Goal: Task Accomplishment & Management: Manage account settings

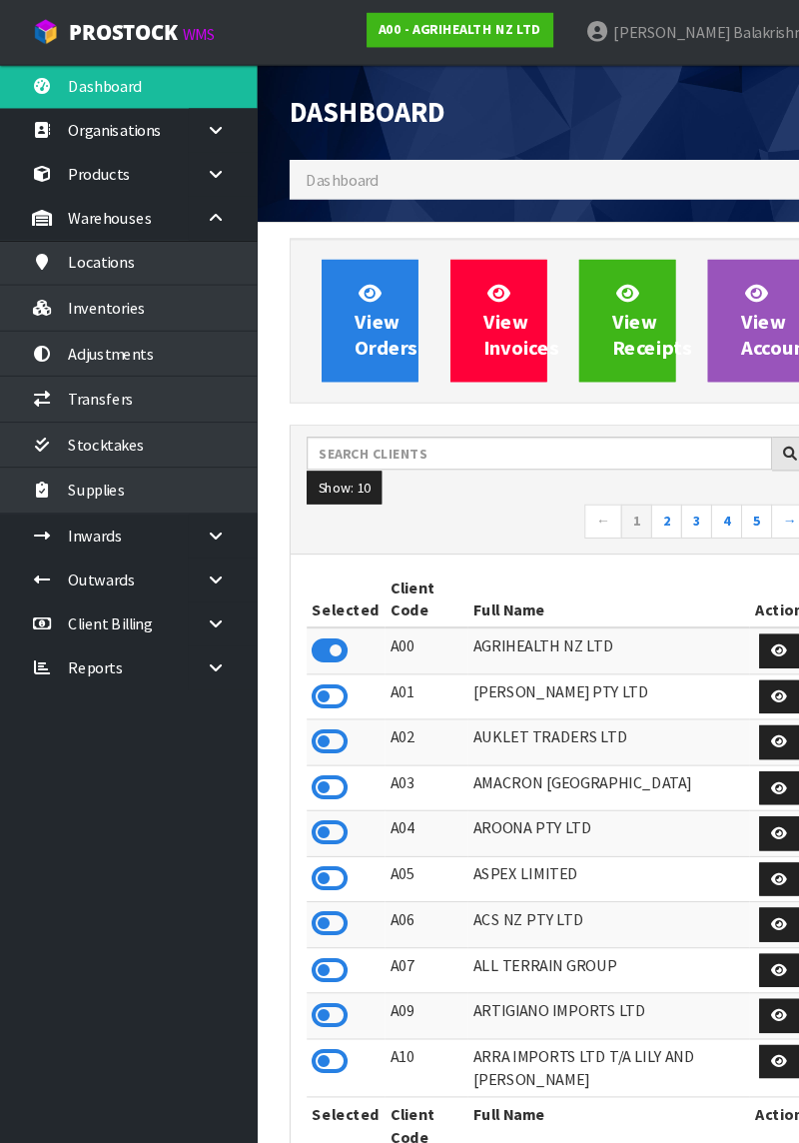
scroll to position [1683, 530]
click at [395, 425] on input "text" at bounding box center [503, 422] width 434 height 31
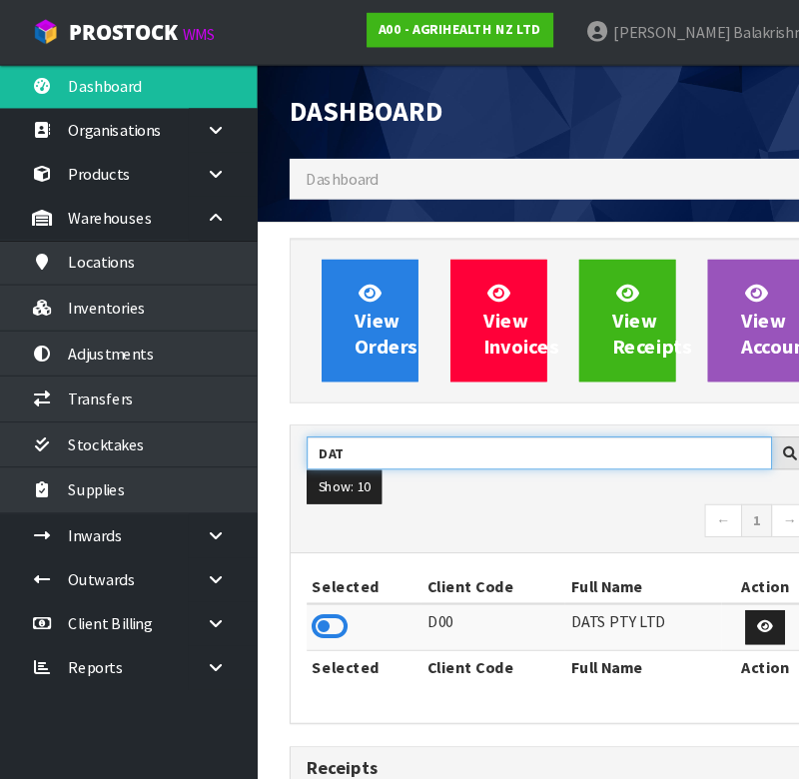
type input "DAT"
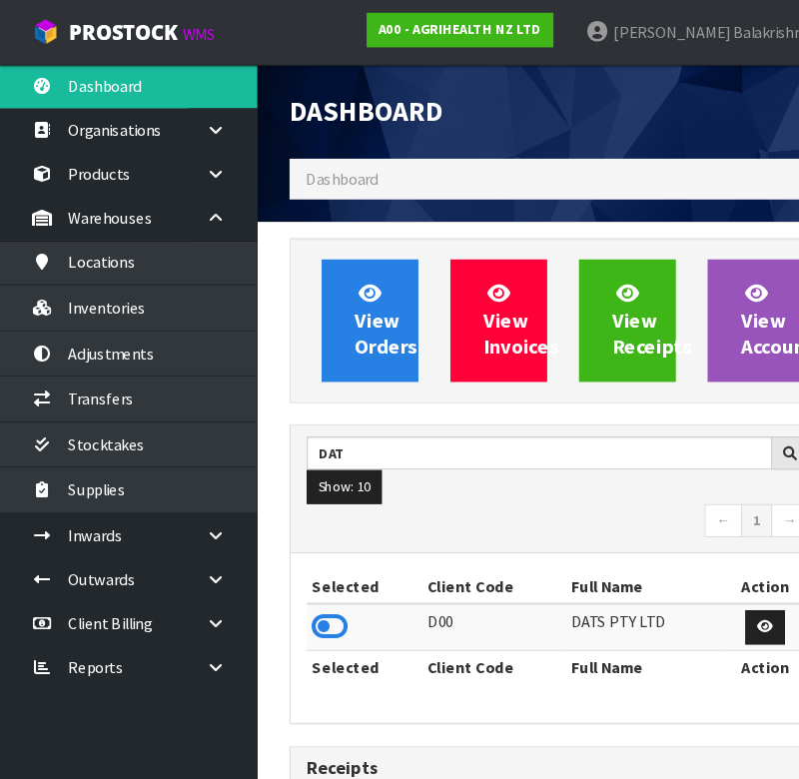
click at [323, 588] on icon at bounding box center [308, 584] width 34 height 30
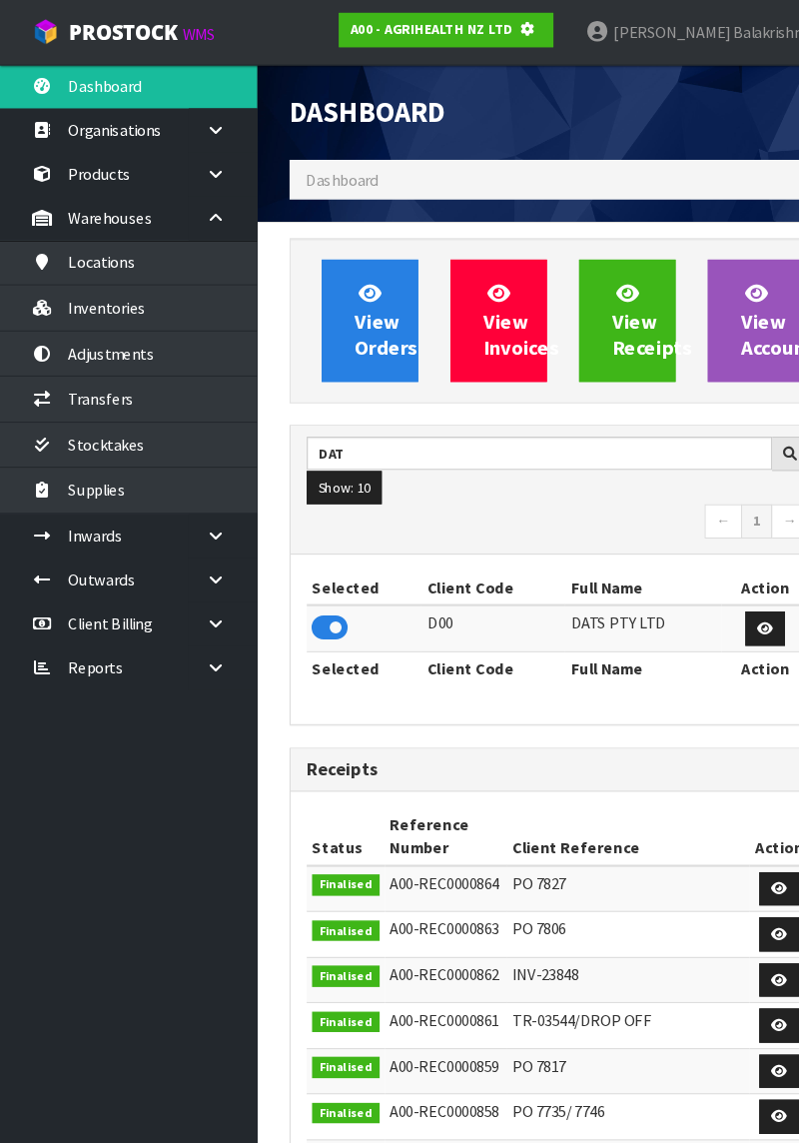
scroll to position [1311, 530]
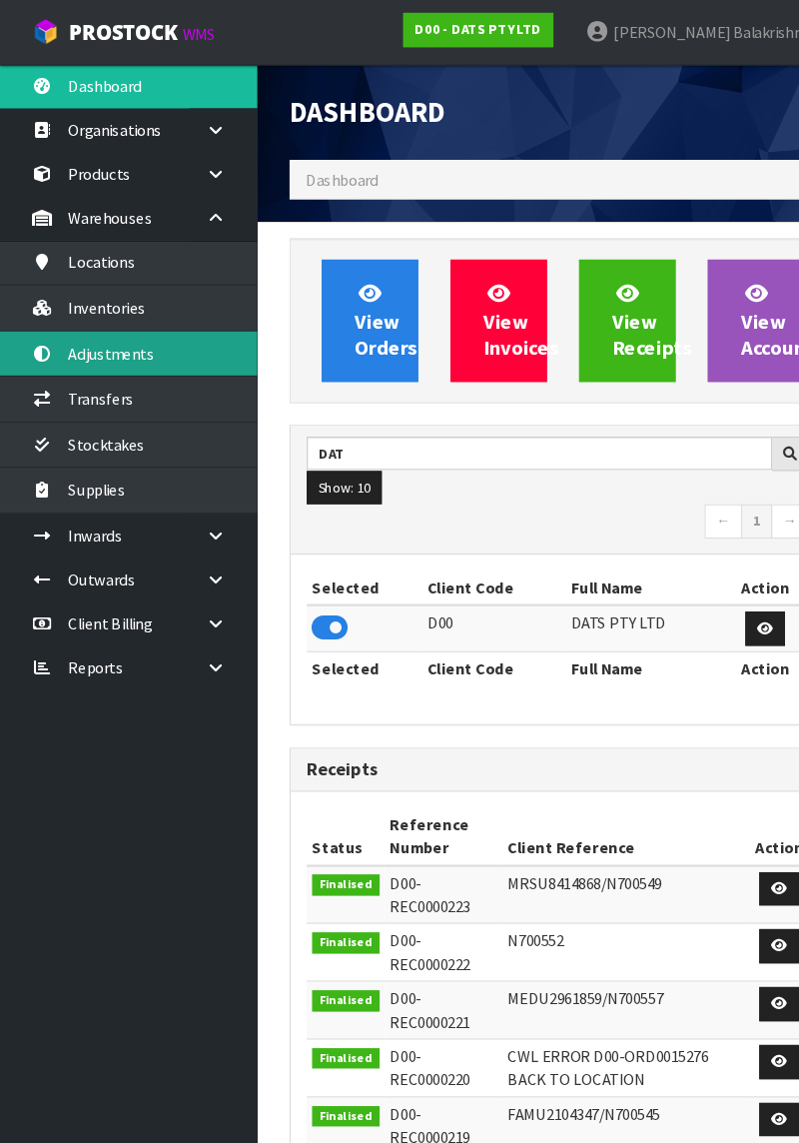
click at [168, 326] on link "Adjustments" at bounding box center [120, 329] width 240 height 41
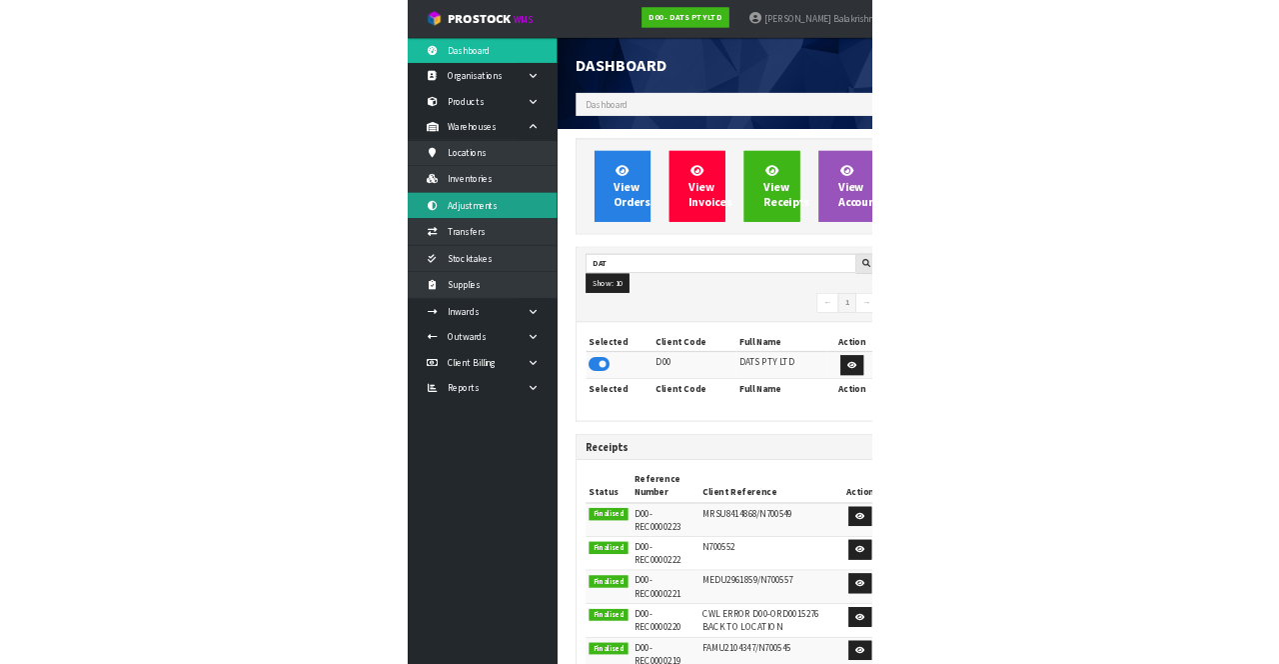
scroll to position [1704, 530]
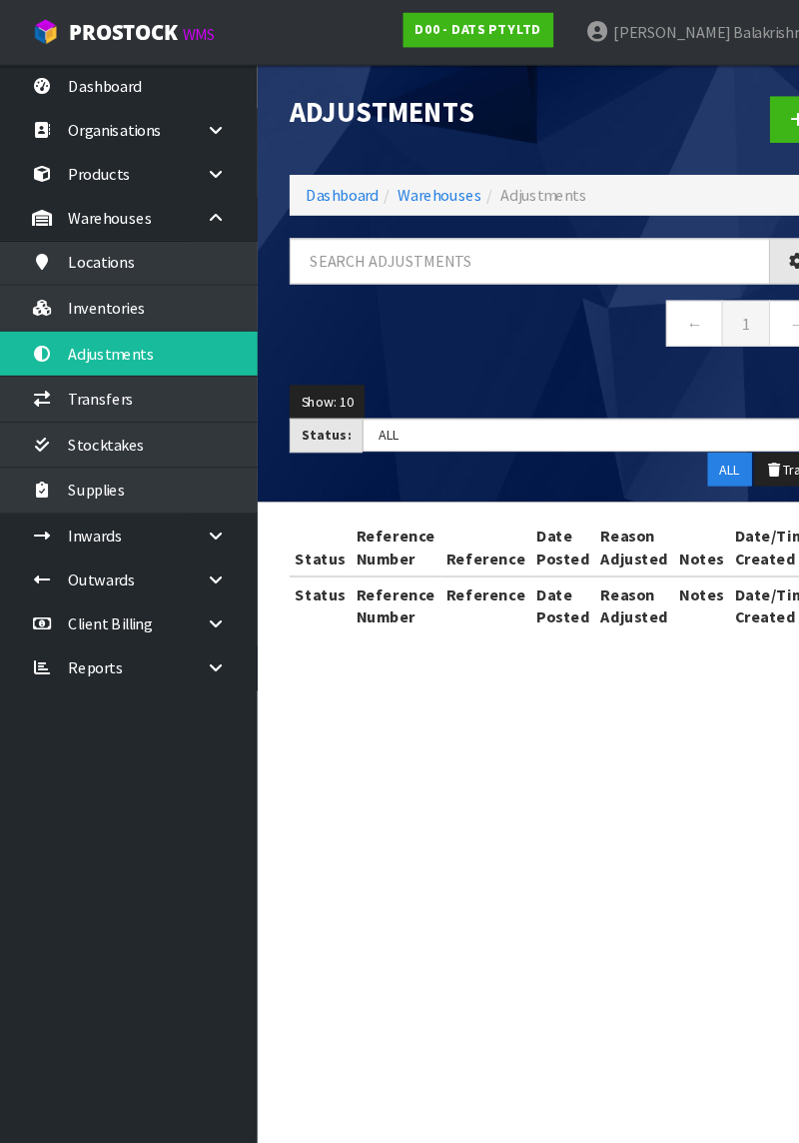
click at [148, 284] on div "Adjustments Dashboard Warehouses Adjustments ← 1 → Show: 10 5 10 25 50 Status: …" at bounding box center [399, 313] width 799 height 627
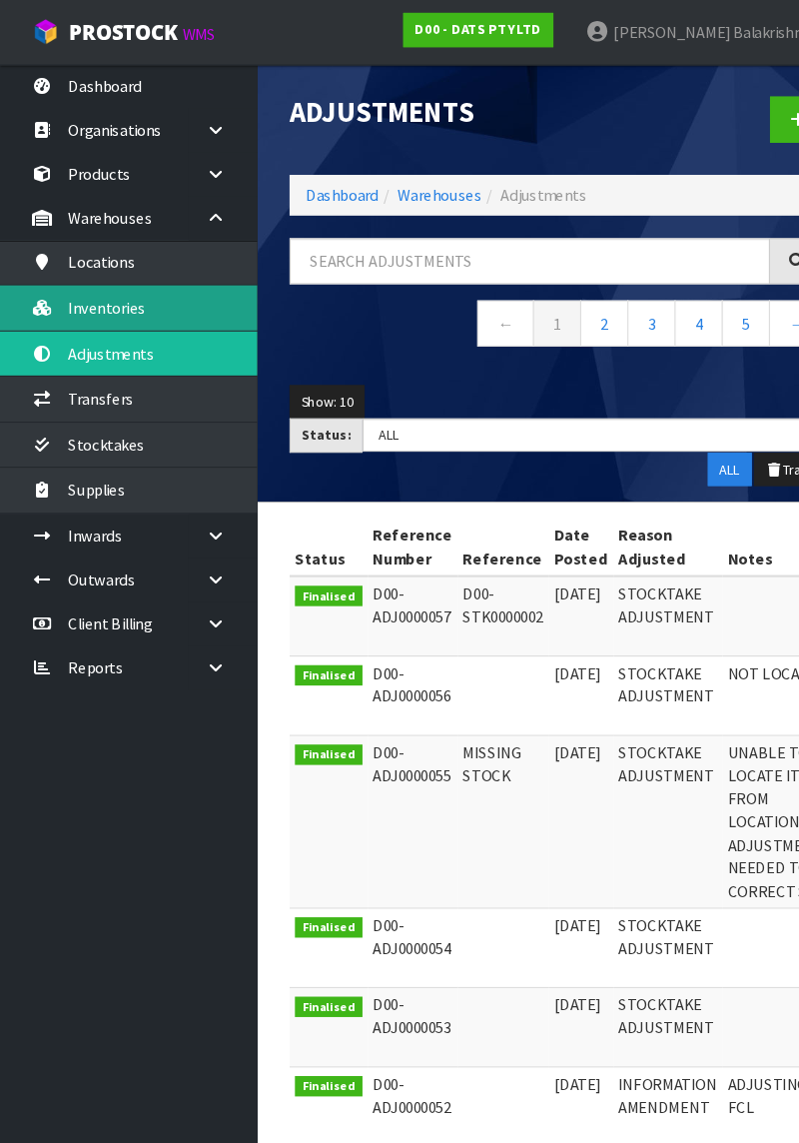
click at [136, 297] on link "Inventories" at bounding box center [120, 286] width 240 height 41
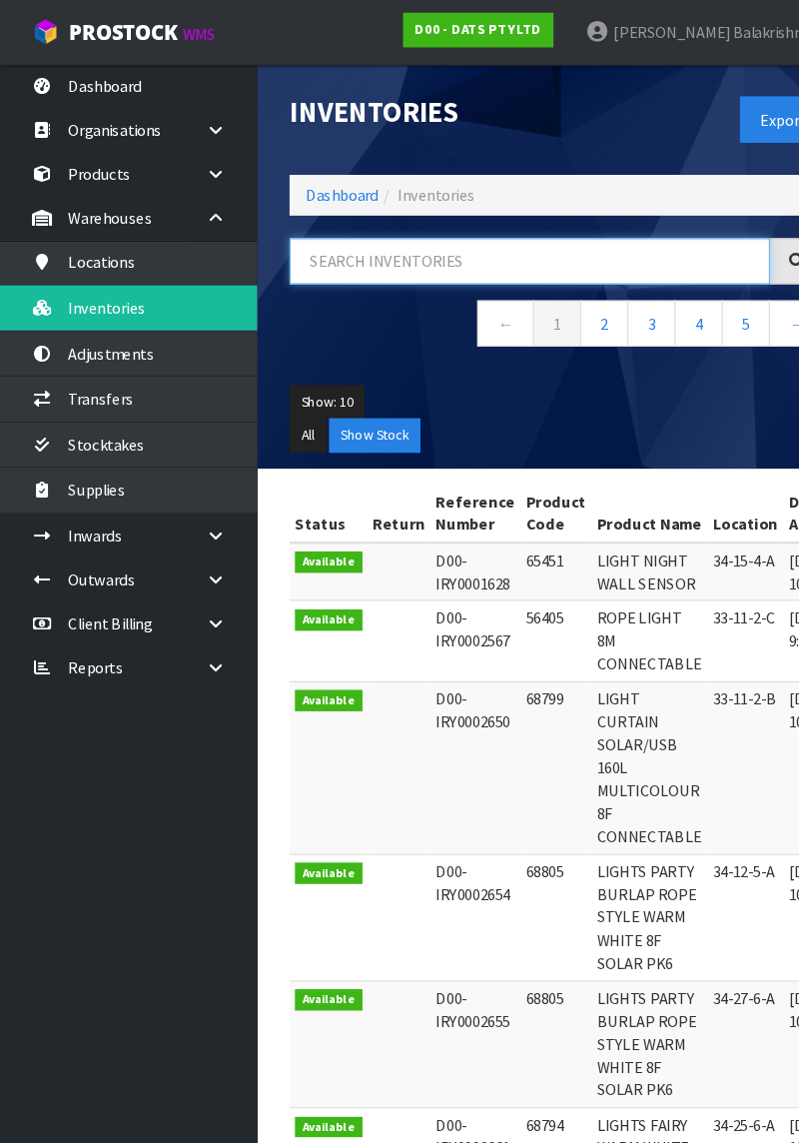
click at [402, 250] on input "text" at bounding box center [494, 243] width 448 height 43
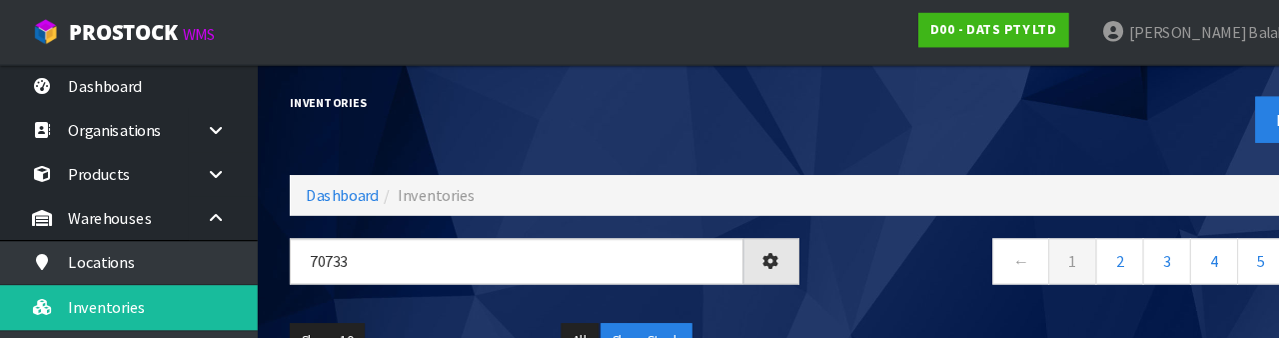
click at [798, 112] on div "Export" at bounding box center [1011, 111] width 505 height 103
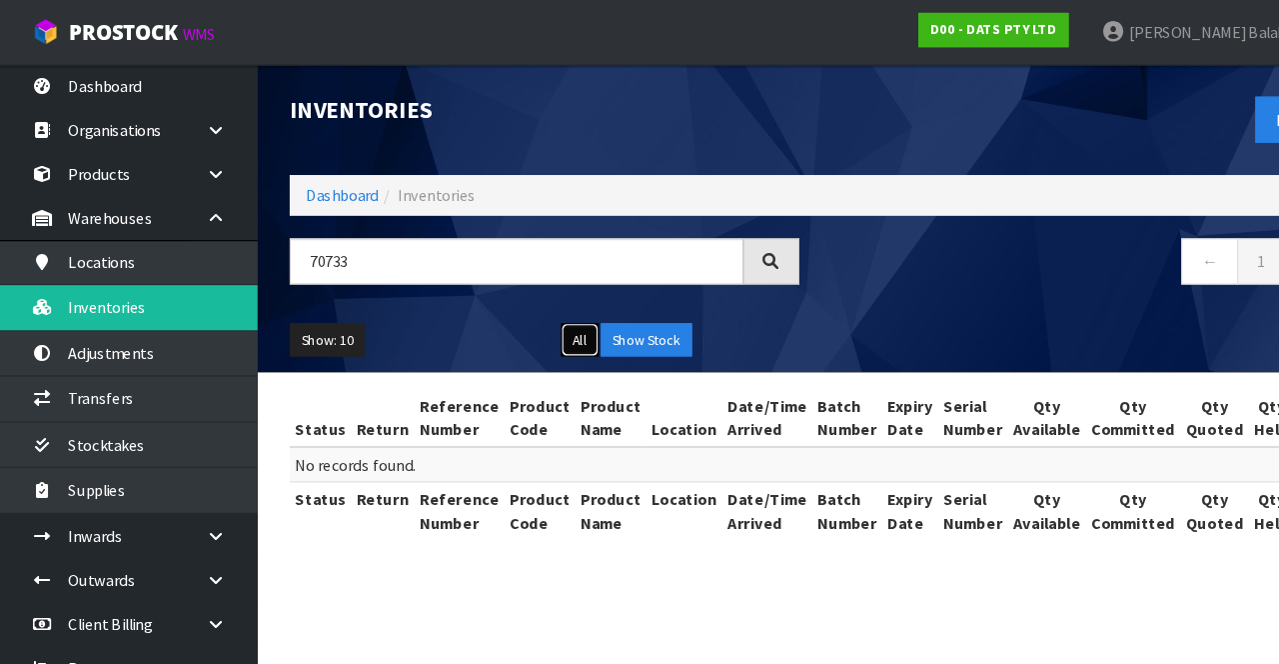
click at [536, 330] on button "All" at bounding box center [540, 317] width 35 height 32
click at [512, 324] on div "All Show Stock" at bounding box center [634, 317] width 253 height 32
click at [608, 328] on button "Show Stock" at bounding box center [602, 317] width 85 height 32
click at [525, 319] on button "All" at bounding box center [540, 317] width 35 height 32
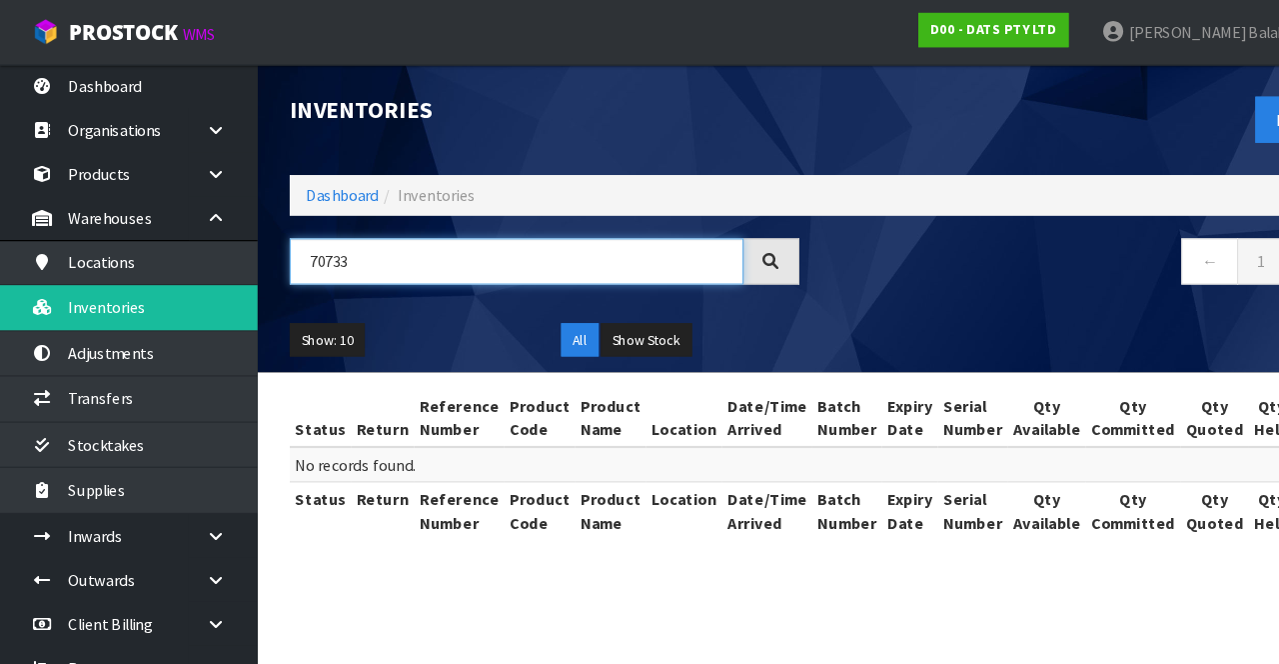
click at [474, 222] on input "70733" at bounding box center [481, 243] width 423 height 43
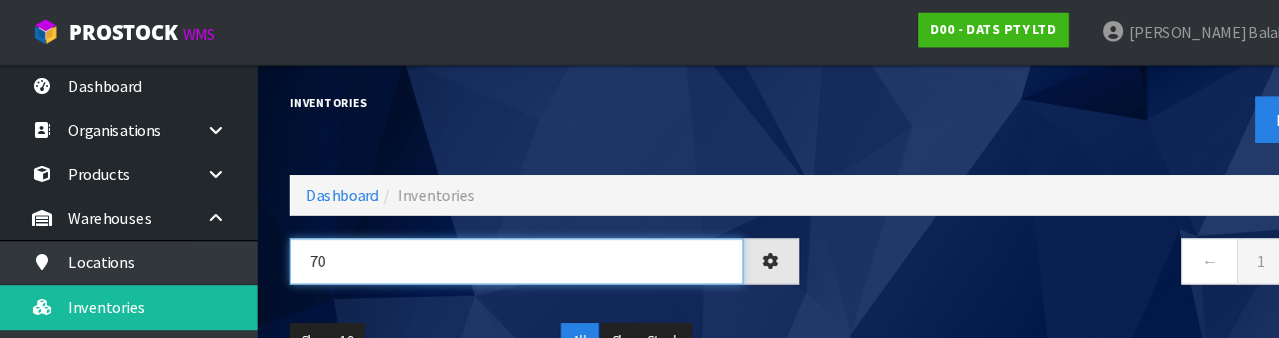
type input "7"
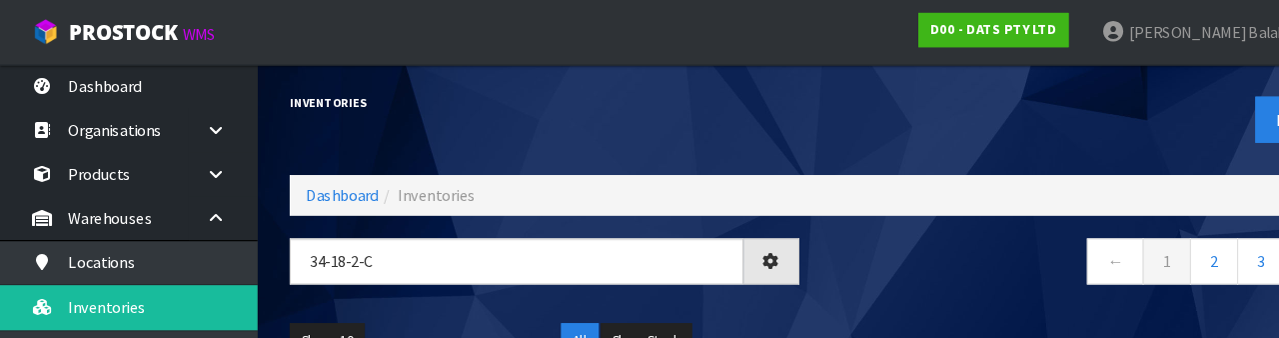
click at [798, 259] on nav "← 1 2 3 →" at bounding box center [1011, 246] width 475 height 49
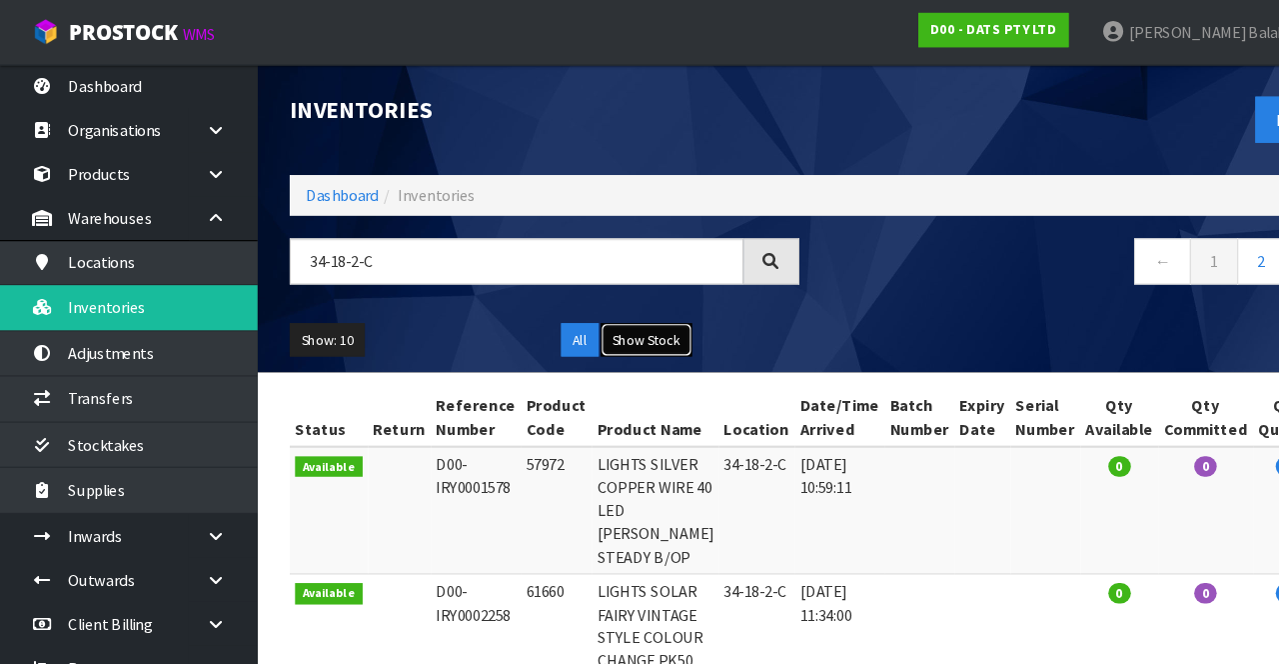
click at [595, 301] on button "Show Stock" at bounding box center [602, 317] width 85 height 32
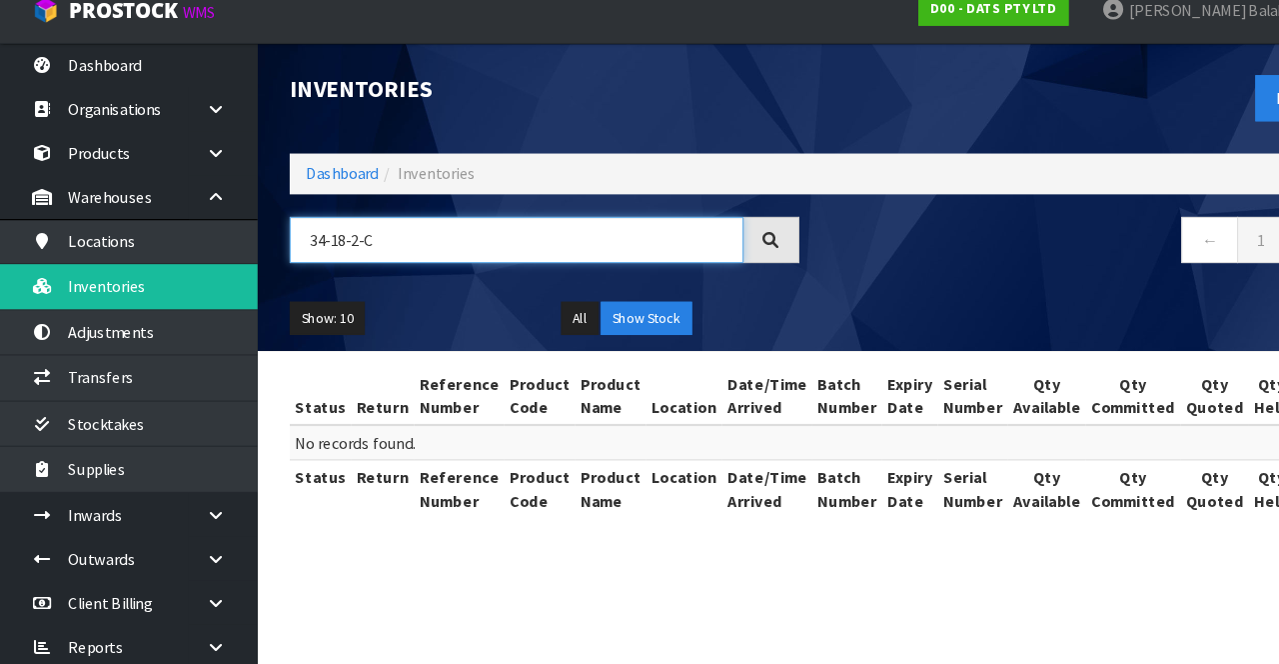
click at [488, 236] on input "34-18-2-C" at bounding box center [481, 243] width 423 height 43
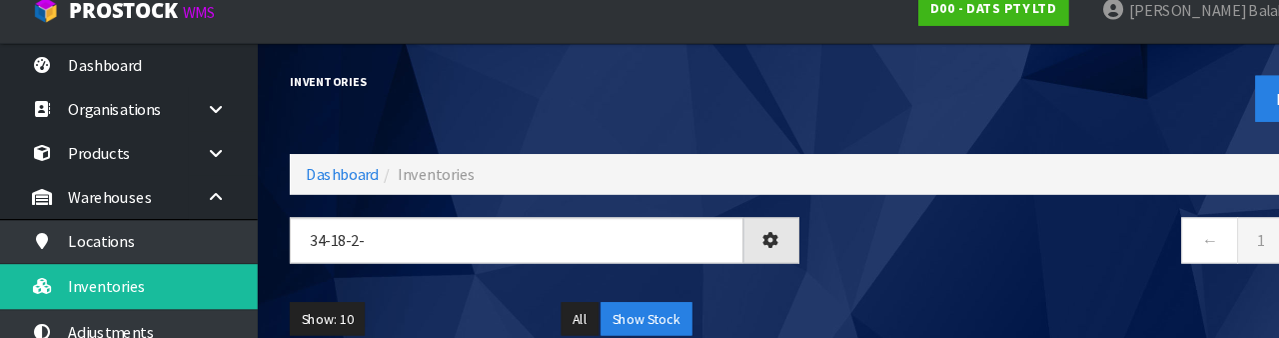
click at [798, 277] on div "← 1 →" at bounding box center [1011, 254] width 505 height 64
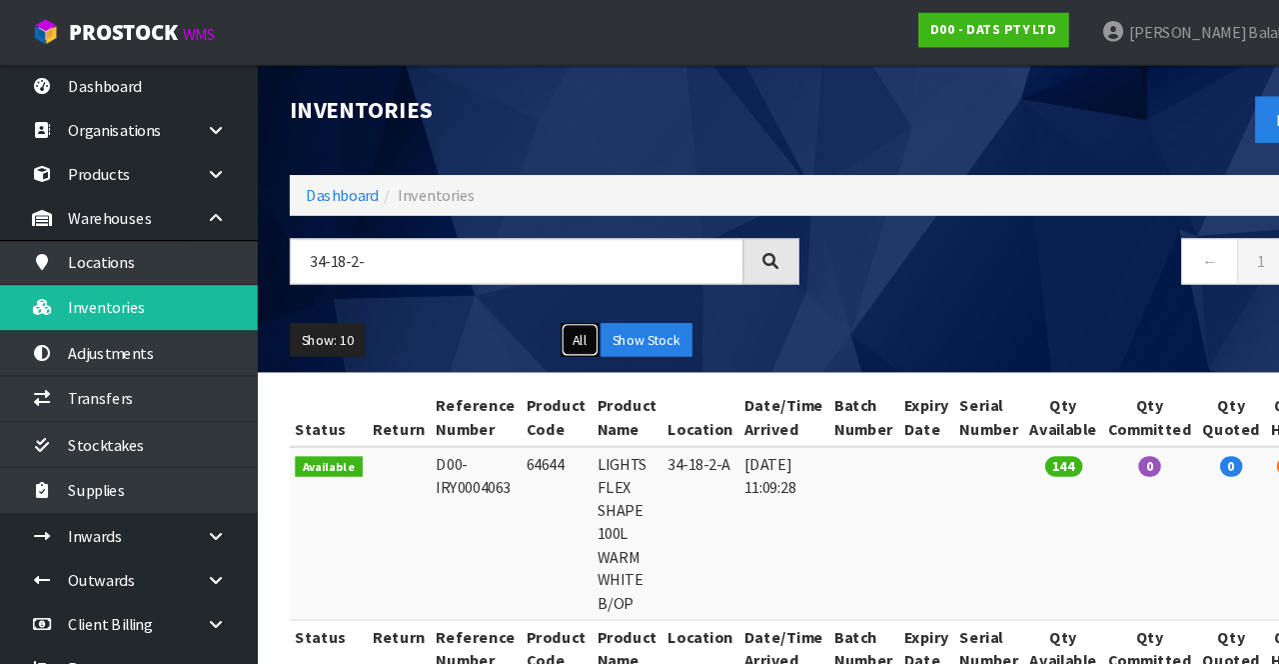
click at [530, 310] on button "All" at bounding box center [540, 317] width 35 height 32
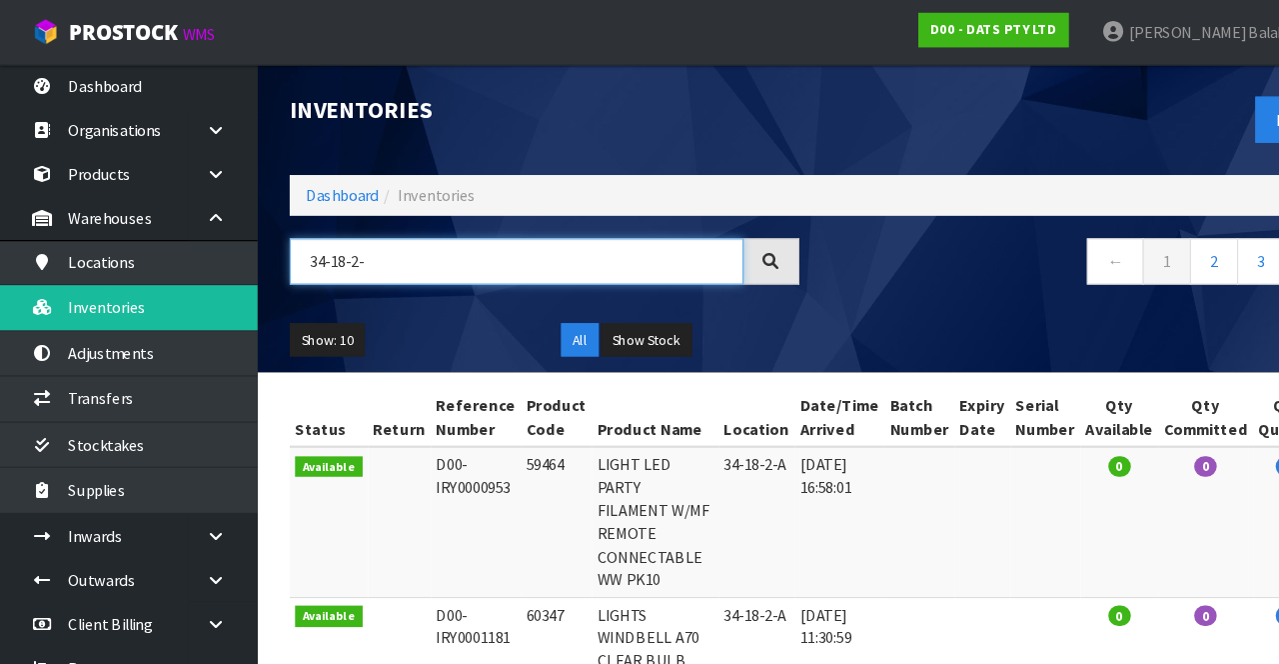
click at [488, 246] on input "34-18-2-" at bounding box center [481, 243] width 423 height 43
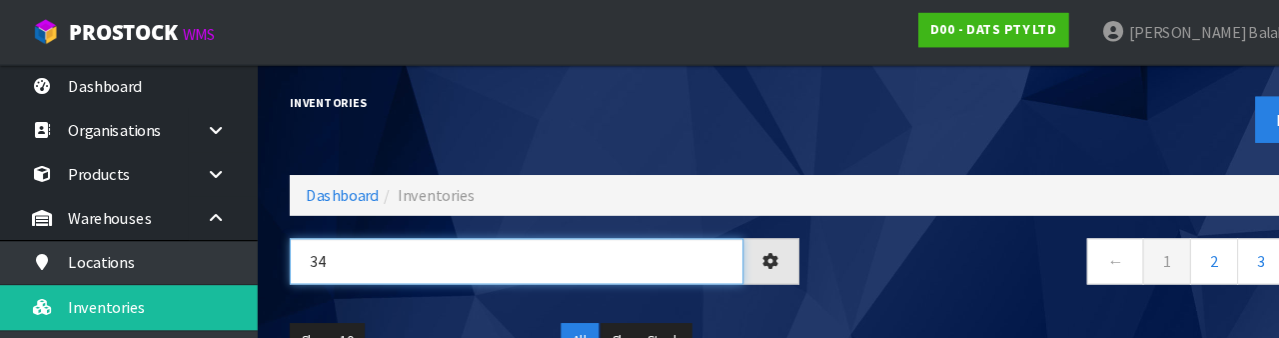
type input "3"
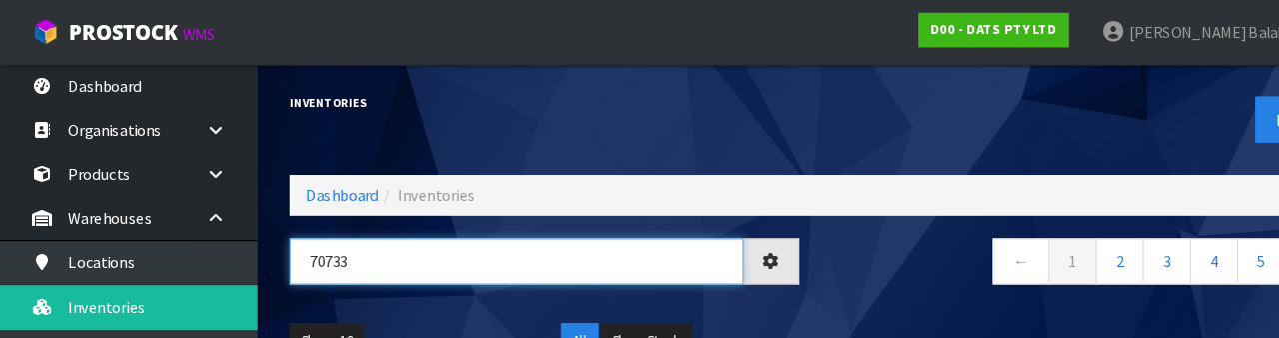
type input "70733"
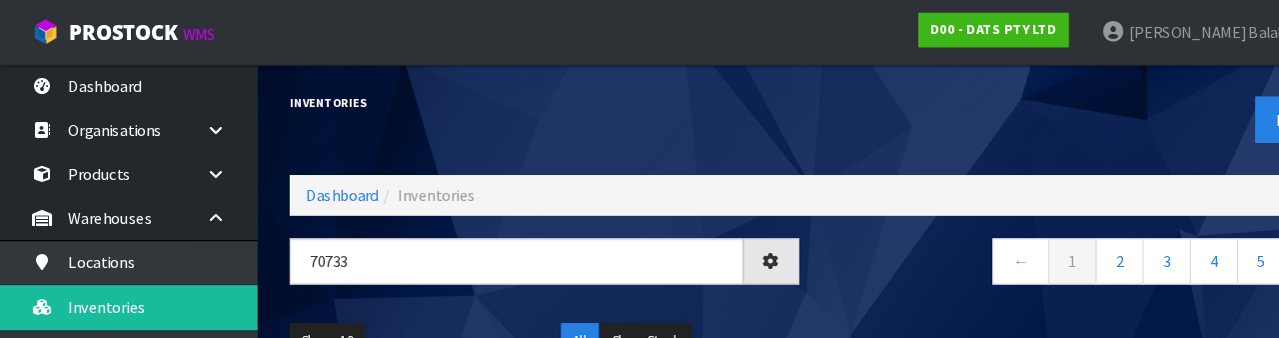
click at [798, 260] on nav "← 1 2 3 4 5 →" at bounding box center [1011, 246] width 475 height 49
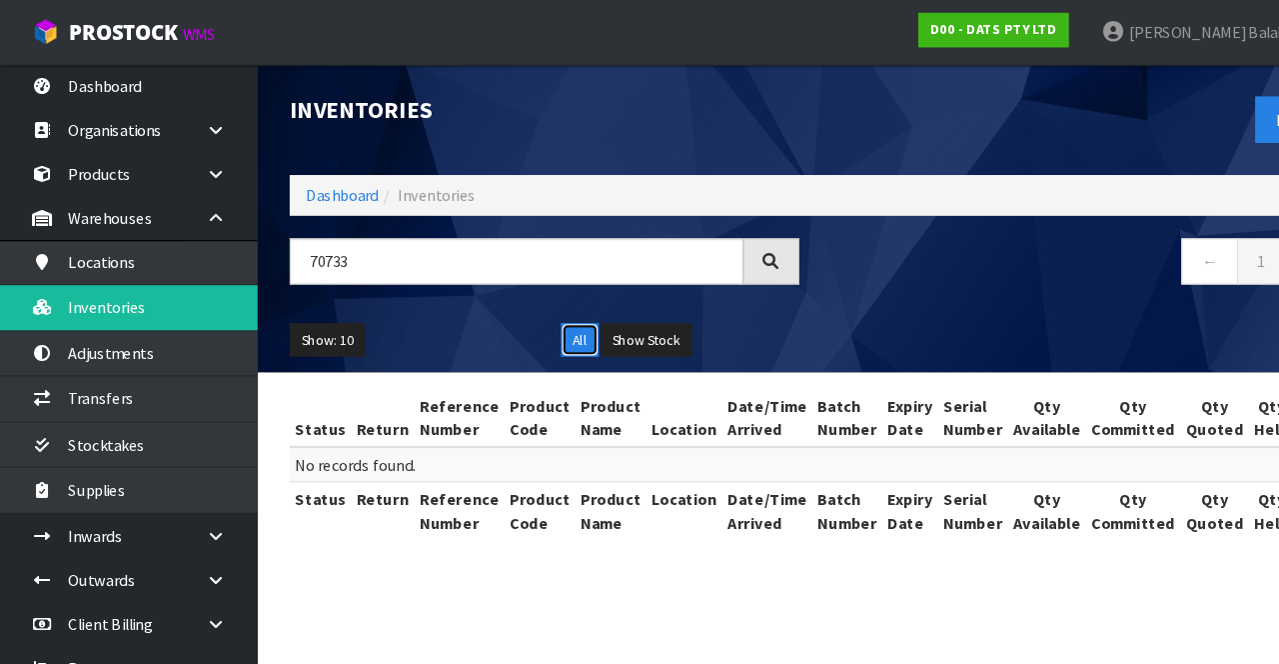
click at [526, 321] on button "All" at bounding box center [540, 317] width 35 height 32
click at [618, 317] on button "Show Stock" at bounding box center [602, 317] width 85 height 32
click at [527, 327] on button "All" at bounding box center [540, 317] width 35 height 32
click at [319, 184] on link "Dashboard" at bounding box center [319, 181] width 68 height 19
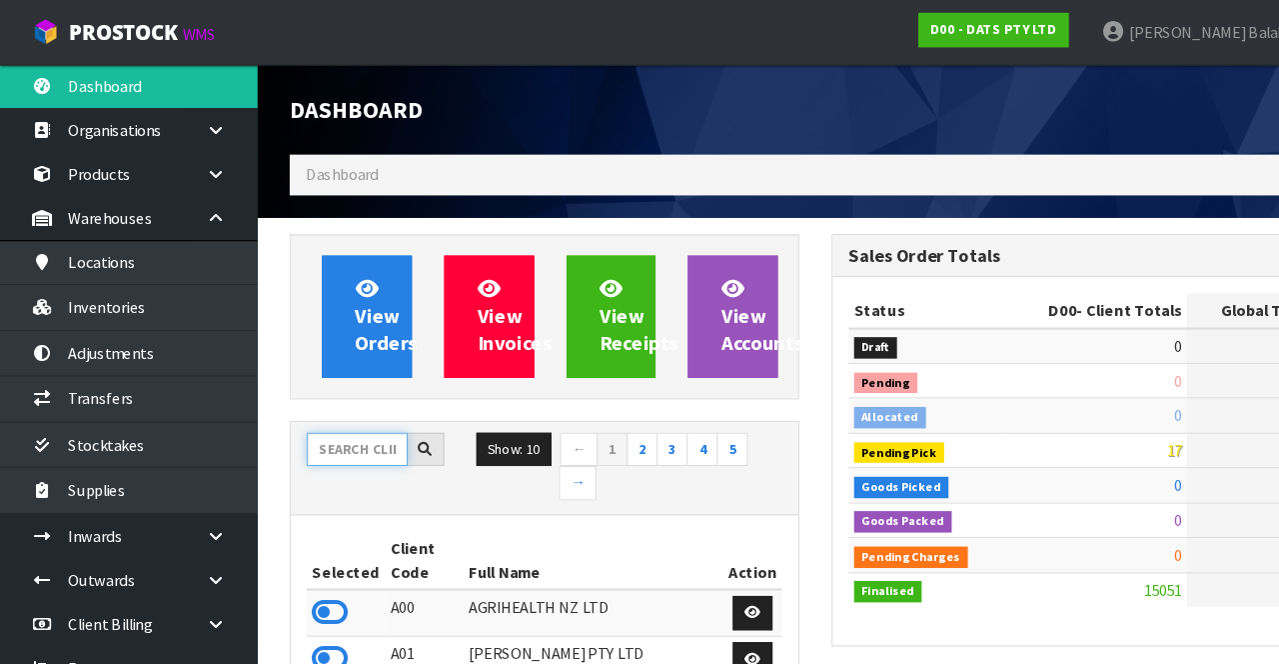
click at [334, 411] on input "text" at bounding box center [333, 418] width 94 height 31
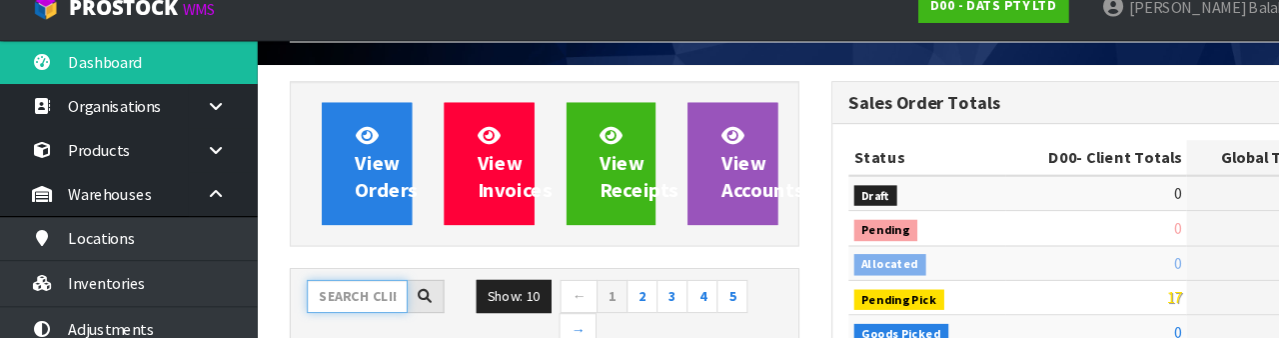
scroll to position [224, 0]
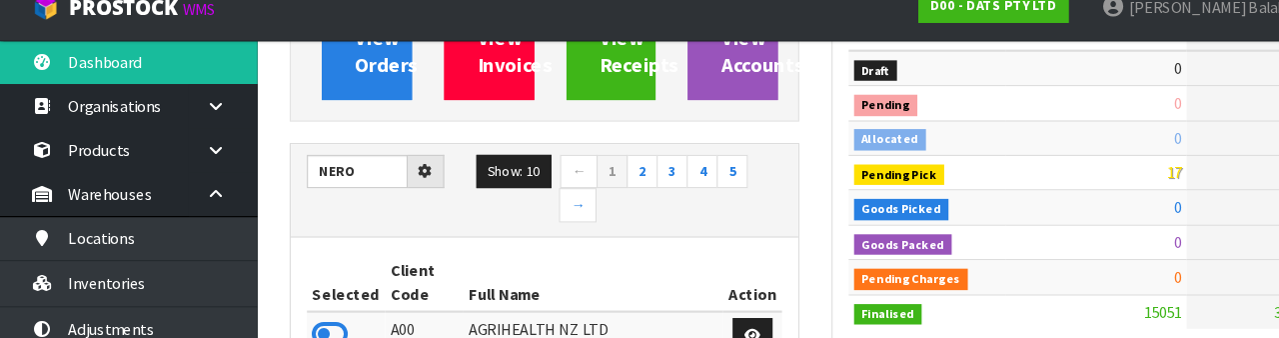
click at [610, 259] on th "Full Name" at bounding box center [553, 286] width 242 height 54
type input "NERO"
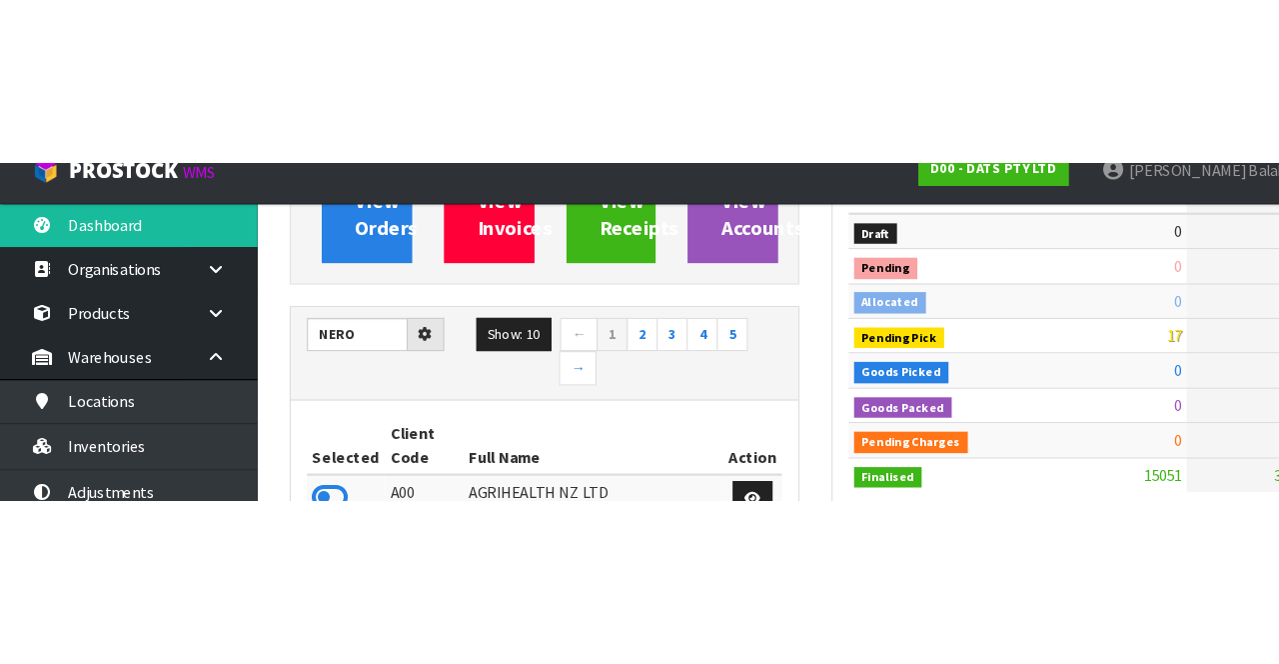
scroll to position [236, 0]
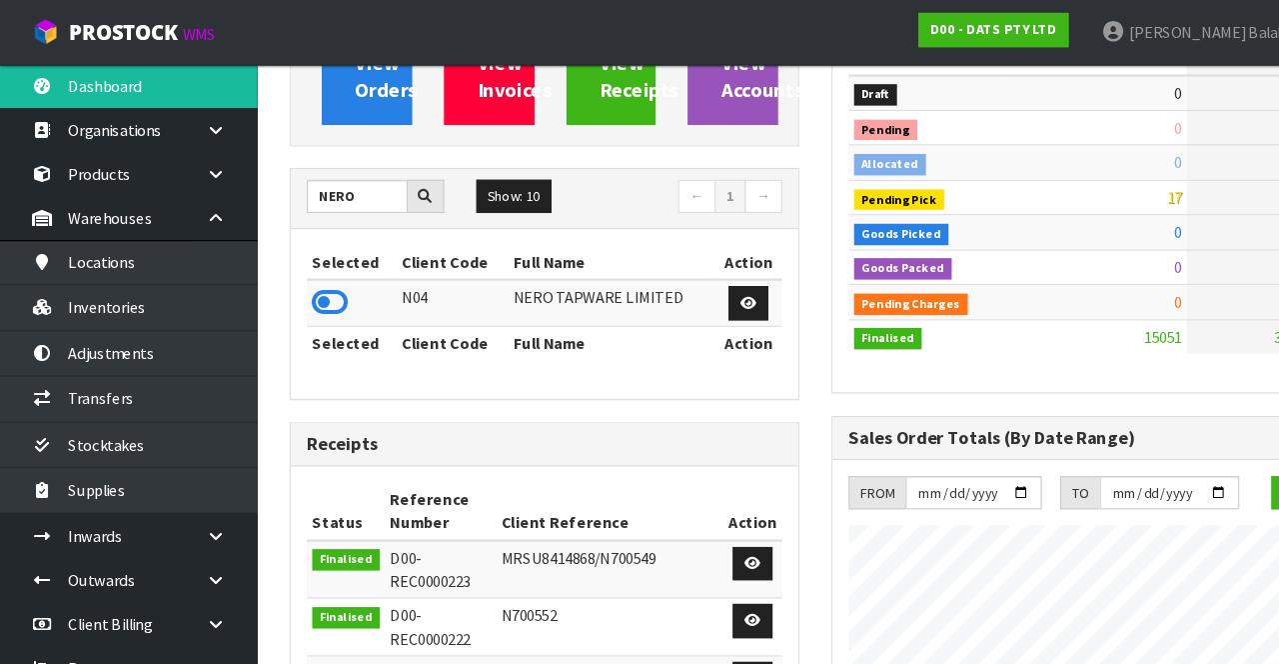
click at [324, 289] on icon at bounding box center [308, 281] width 34 height 30
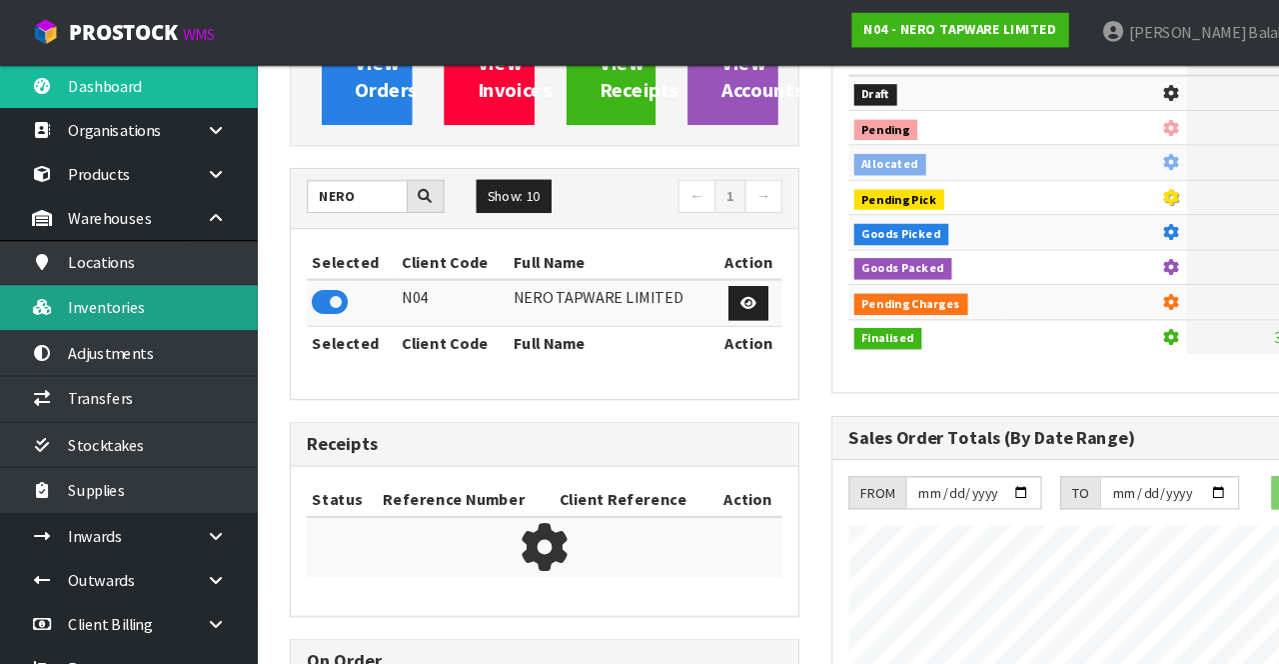
click at [160, 292] on link "Inventories" at bounding box center [120, 286] width 240 height 41
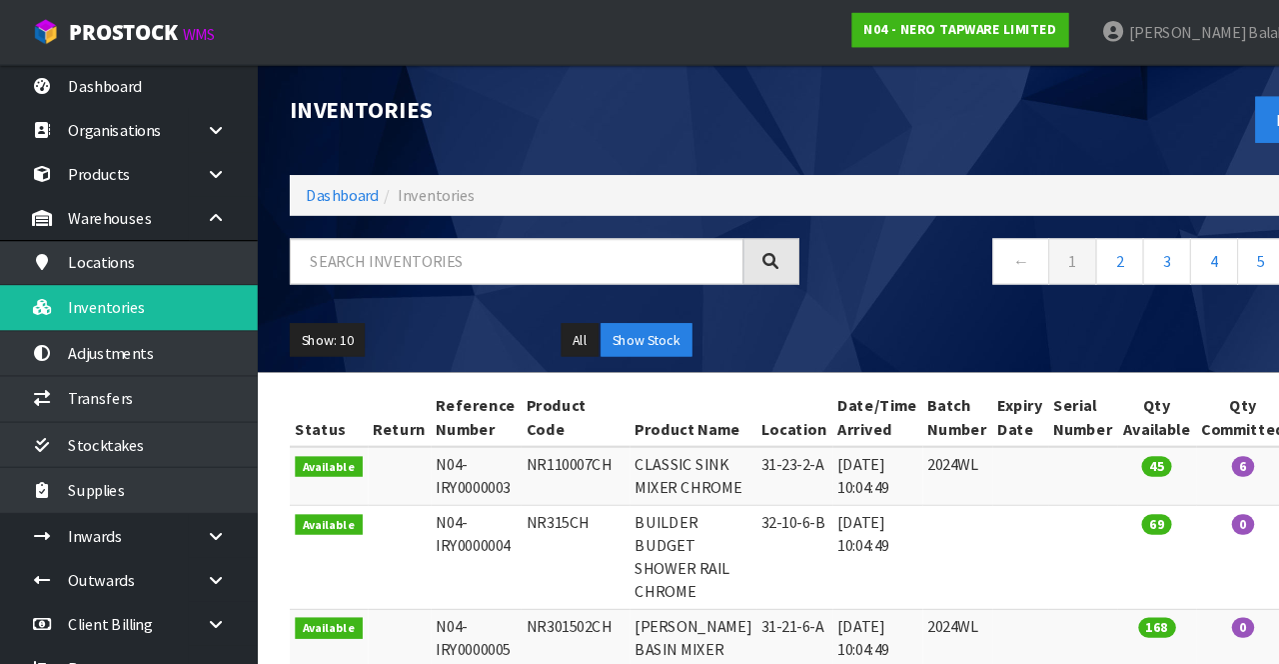
click at [433, 282] on div "← 1 2 3 4 5 →" at bounding box center [759, 254] width 1009 height 64
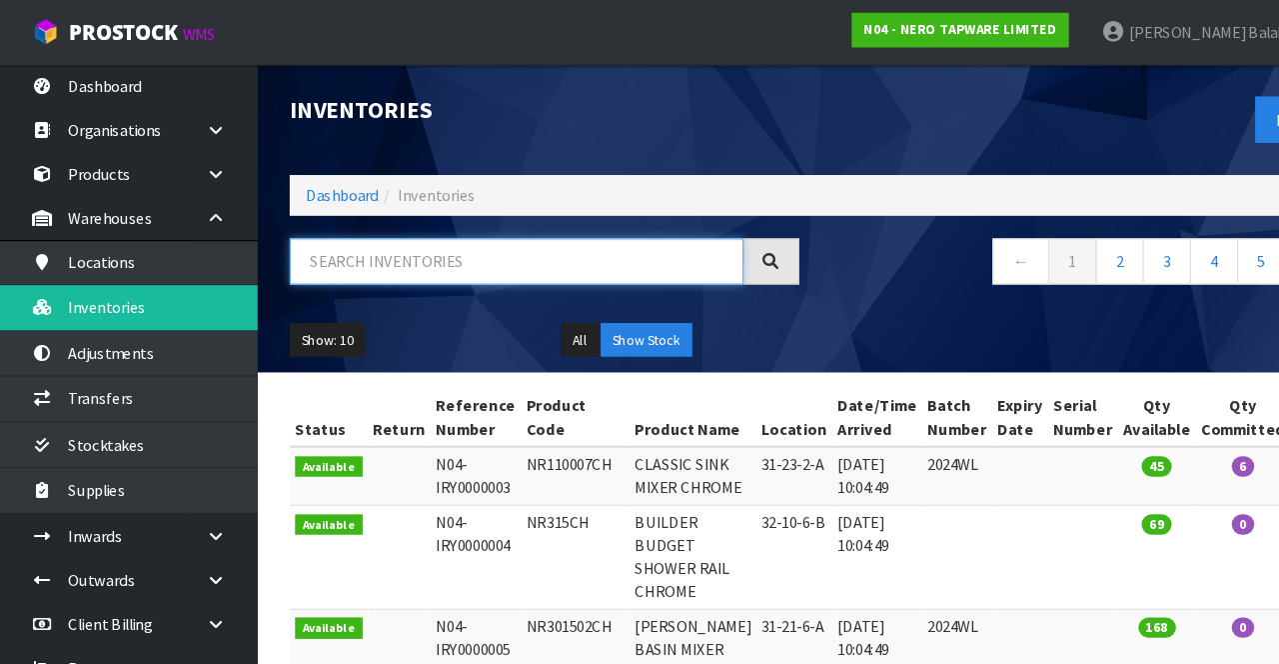
click at [544, 238] on input "text" at bounding box center [481, 243] width 423 height 43
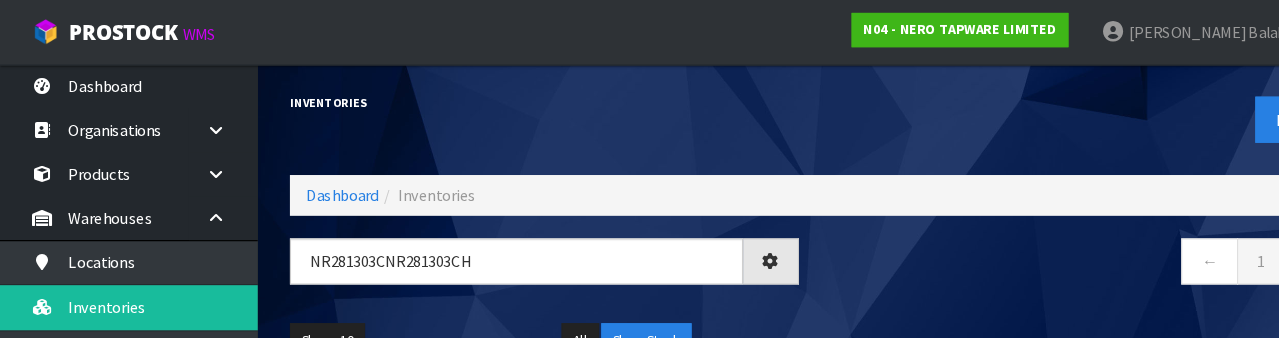
click at [798, 270] on nav "← 1 →" at bounding box center [1011, 246] width 475 height 49
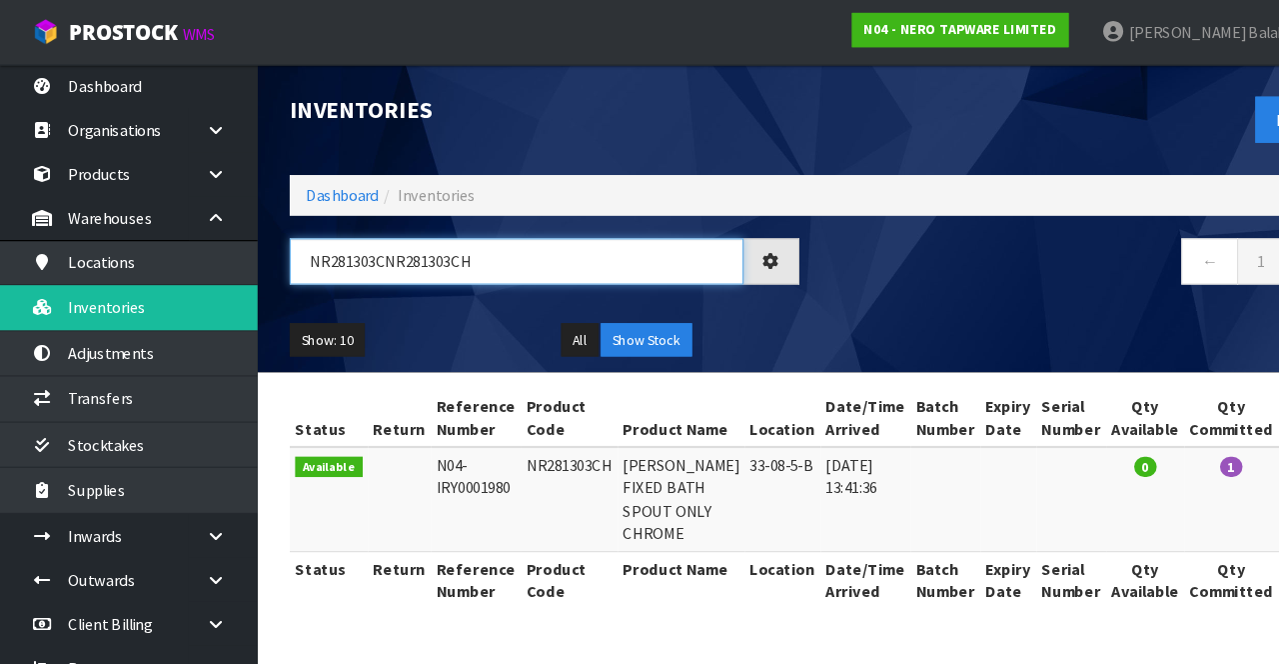
click at [594, 237] on input "NR281303CNR281303CH" at bounding box center [481, 243] width 423 height 43
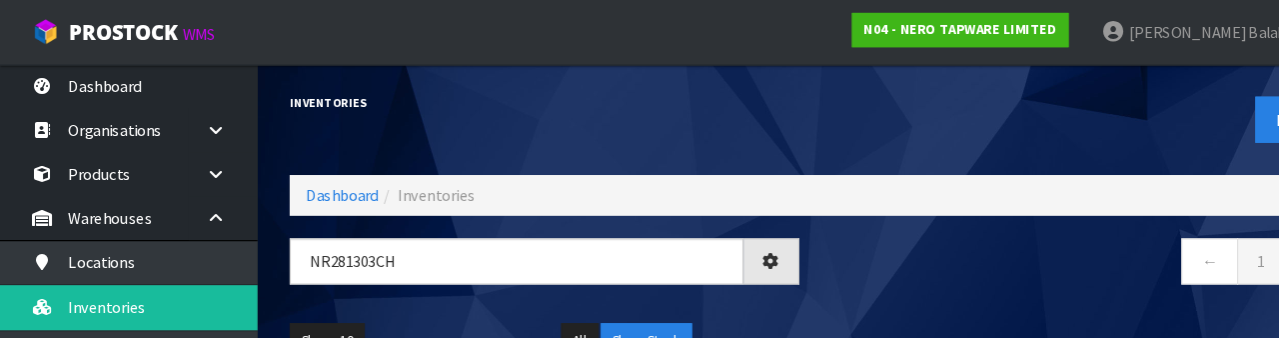
click at [798, 262] on nav "← 1 →" at bounding box center [1011, 246] width 475 height 49
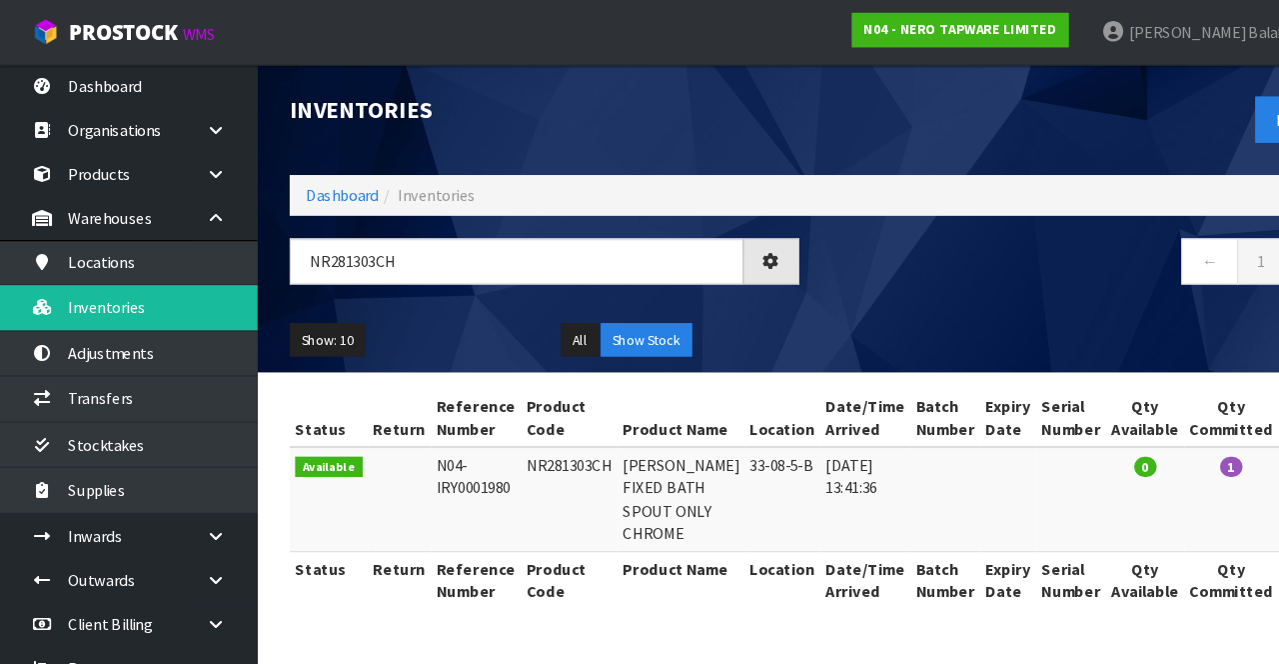
type input "NR281303CH"
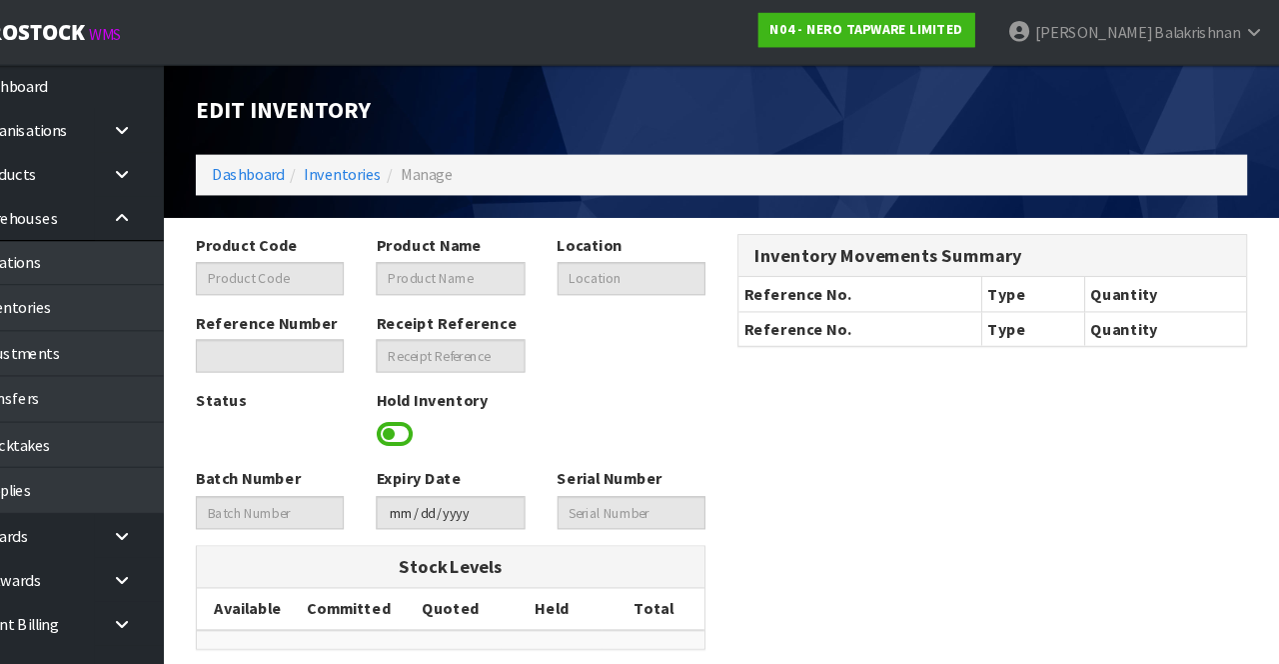
type input "NR281303CH"
type input "[PERSON_NAME] FIXED BATH SPOUT ONLY CHROME"
type input "33-08-5-B"
type input "N04-IRY0001980"
type input "N04-REC0000010"
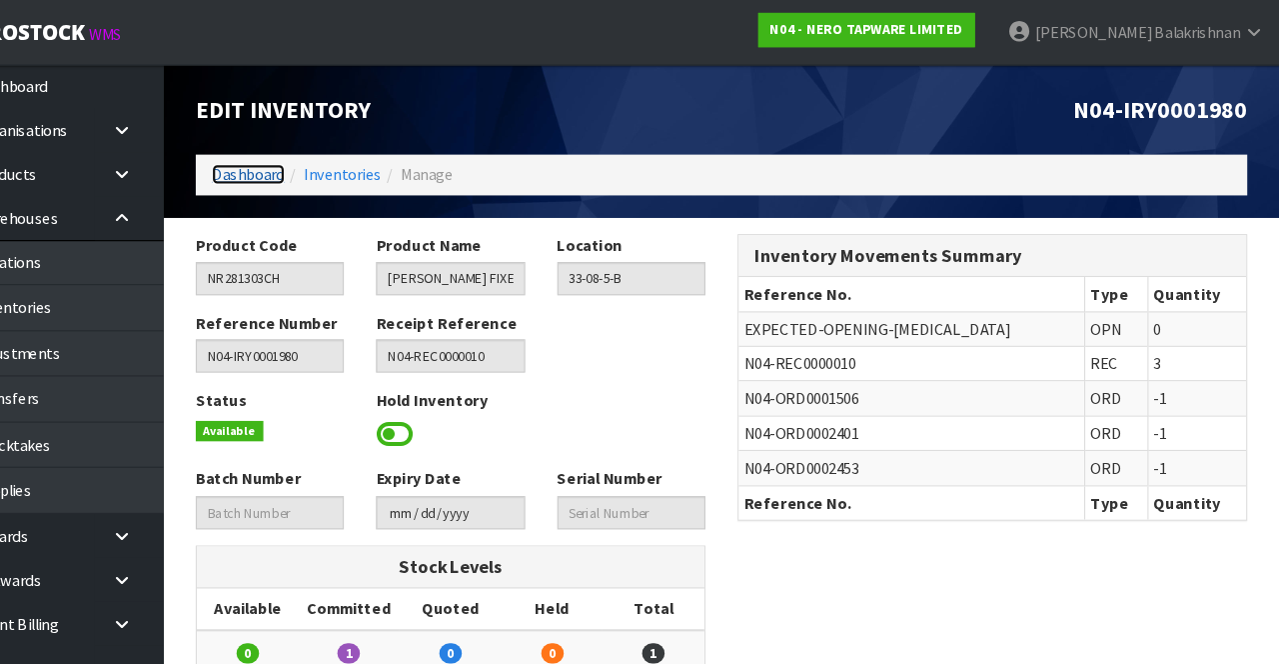
click at [302, 161] on link "Dashboard" at bounding box center [319, 162] width 68 height 19
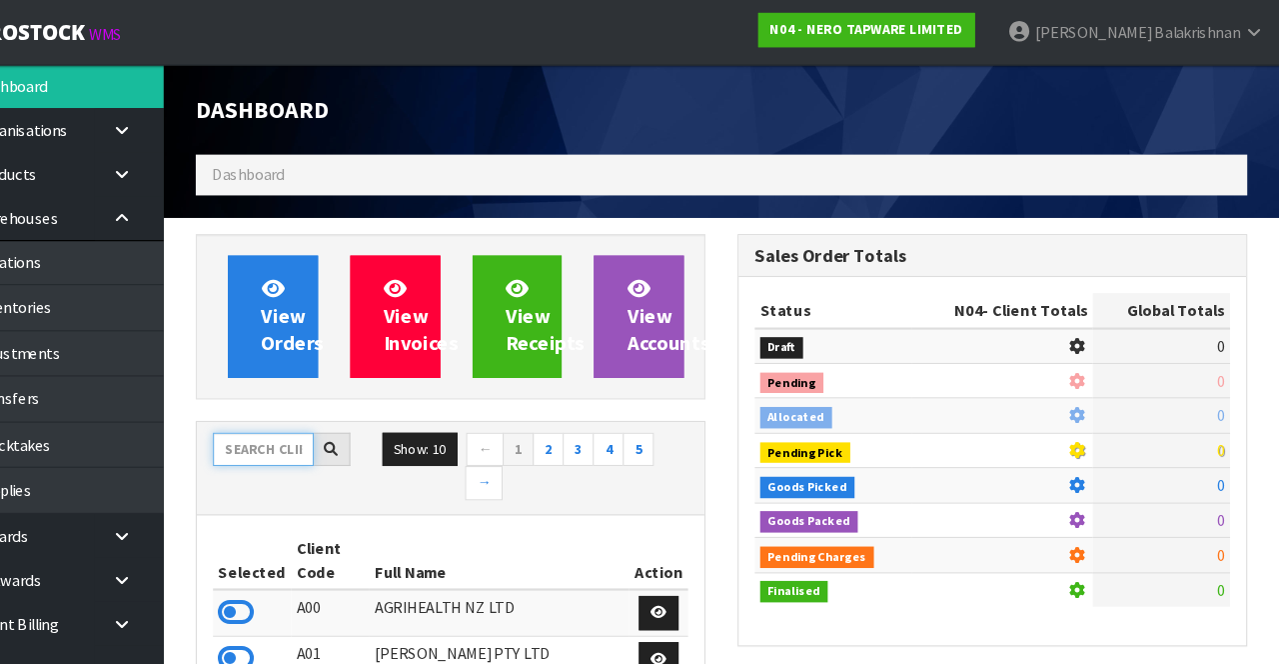
click at [346, 411] on input "text" at bounding box center [333, 418] width 94 height 31
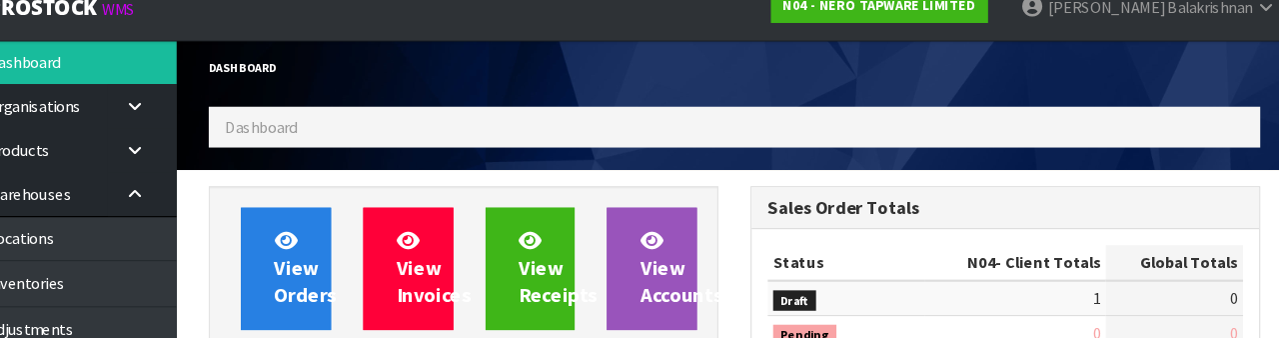
scroll to position [224, 0]
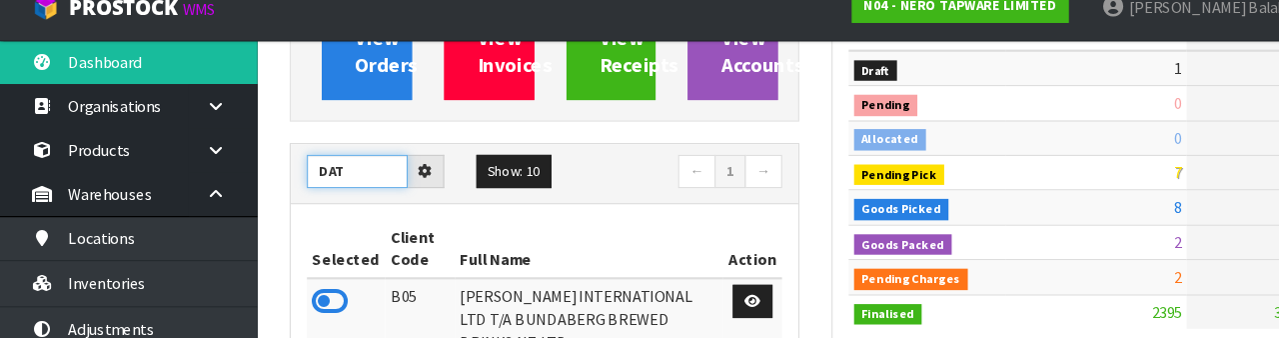
type input "DAT"
click at [798, 200] on td "8" at bounding box center [1020, 216] width 169 height 32
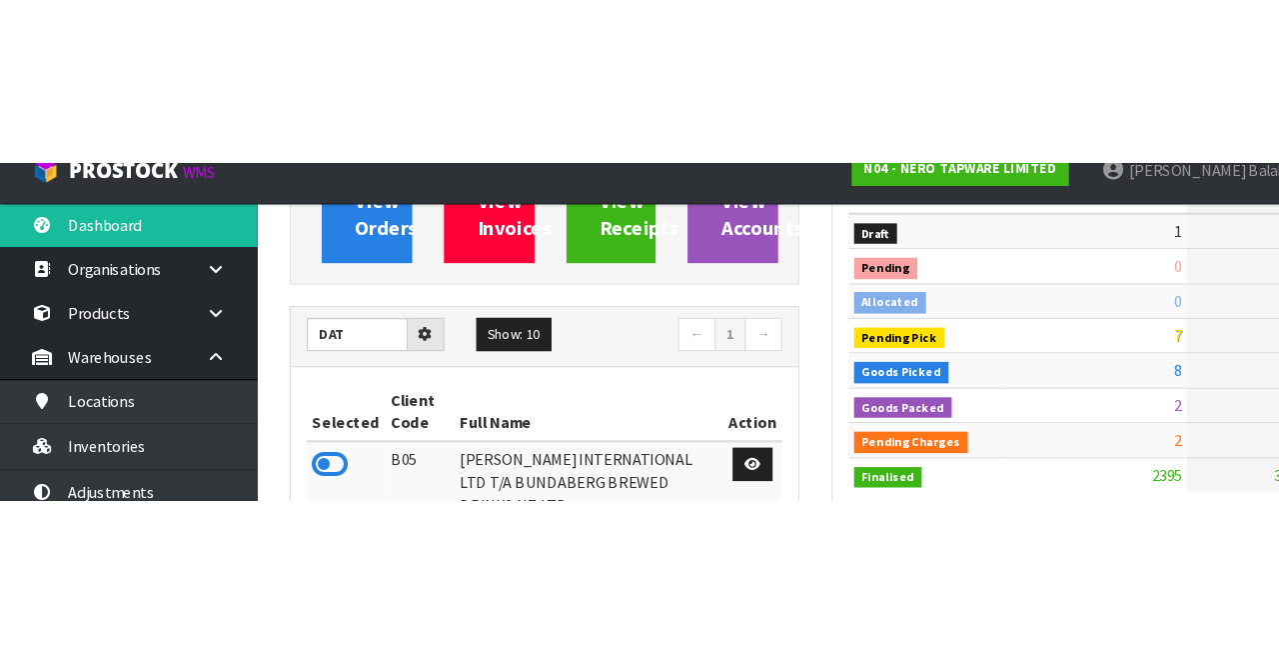
scroll to position [236, 0]
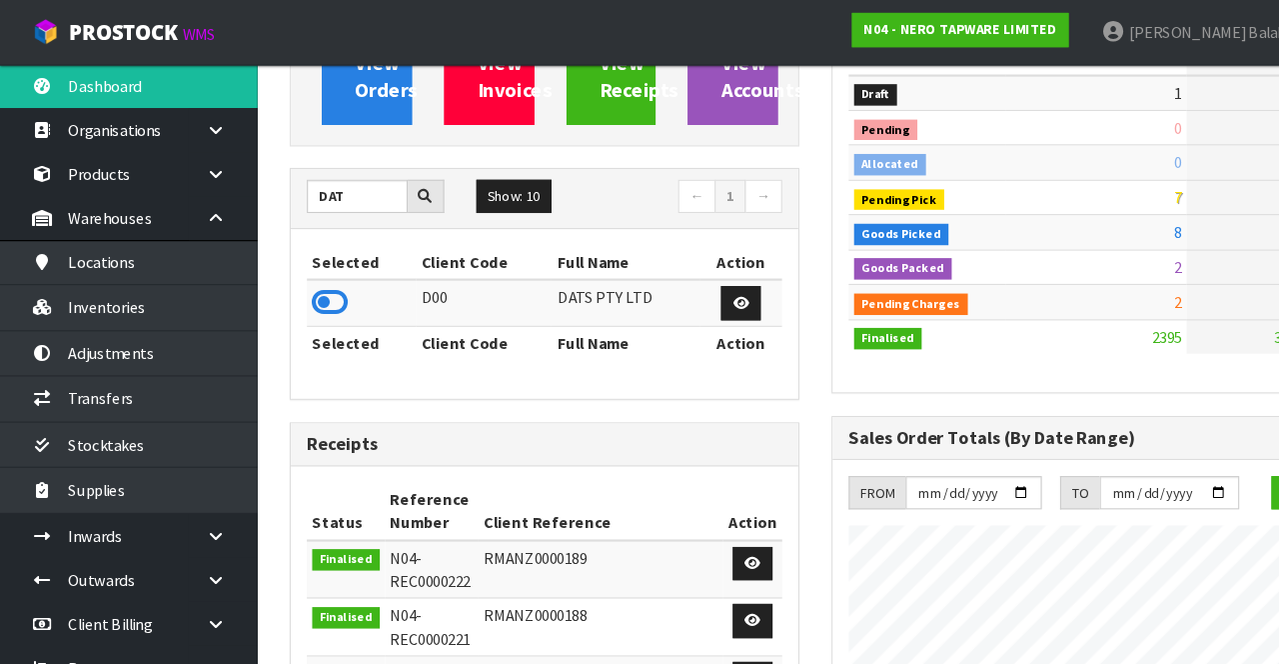
click at [320, 275] on icon at bounding box center [308, 281] width 34 height 30
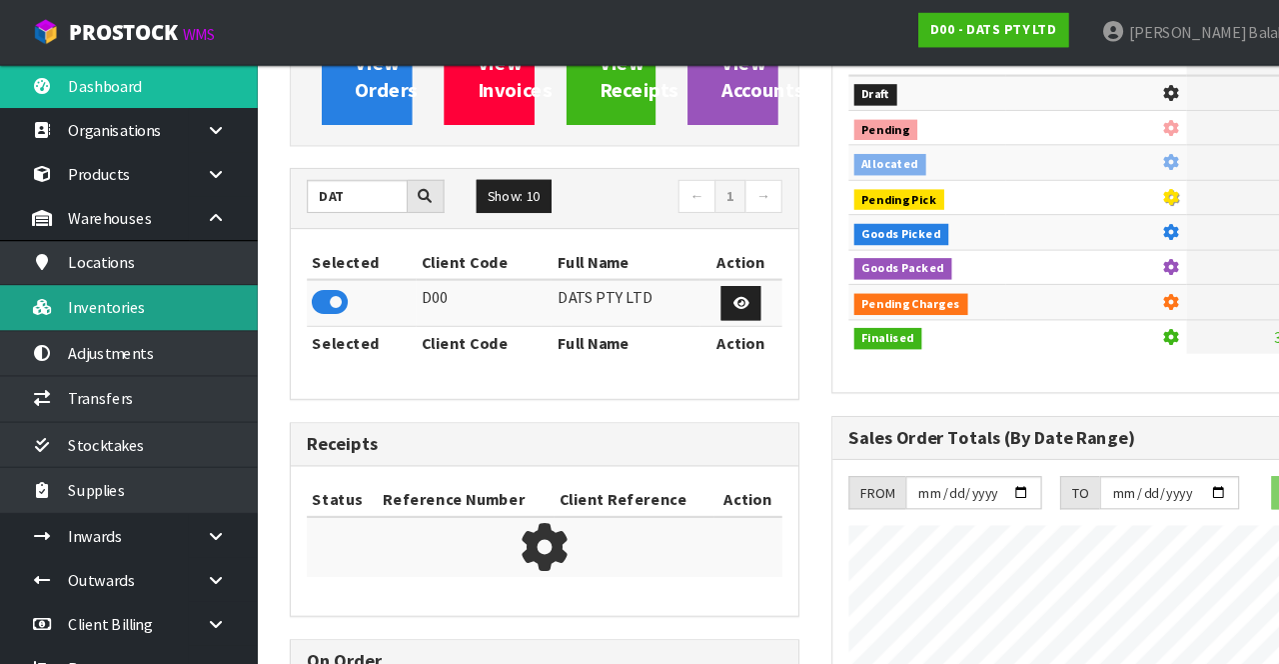
click at [160, 292] on link "Inventories" at bounding box center [120, 286] width 240 height 41
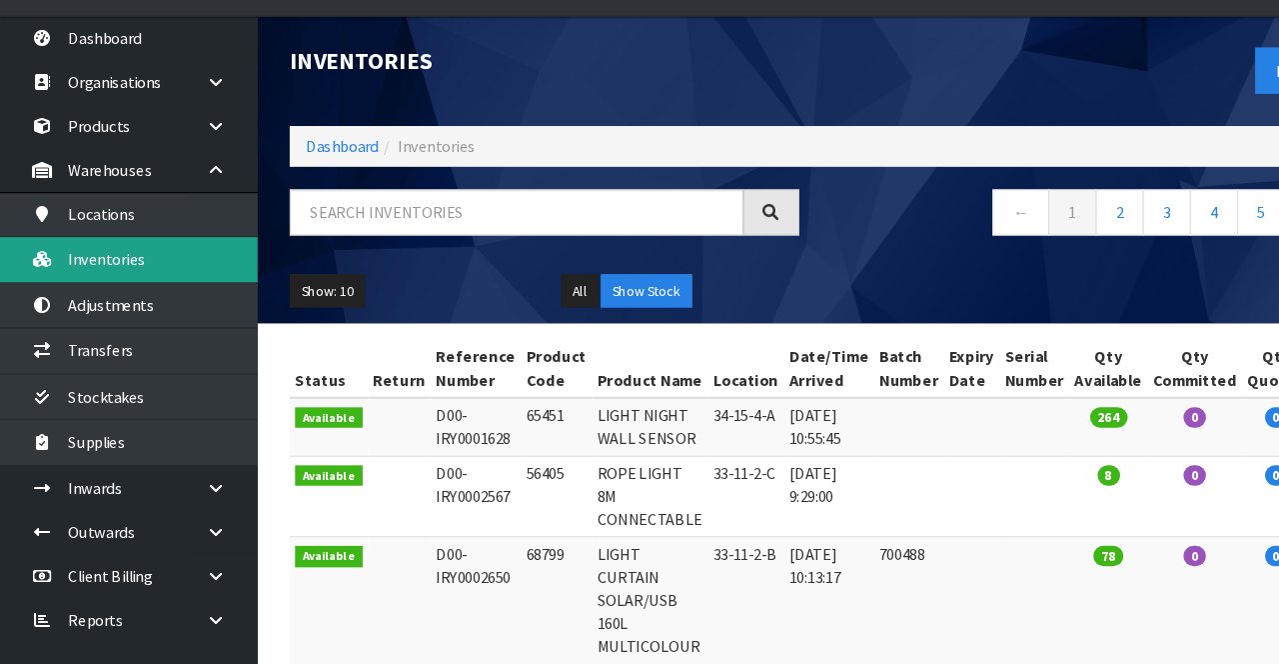
scroll to position [190, 0]
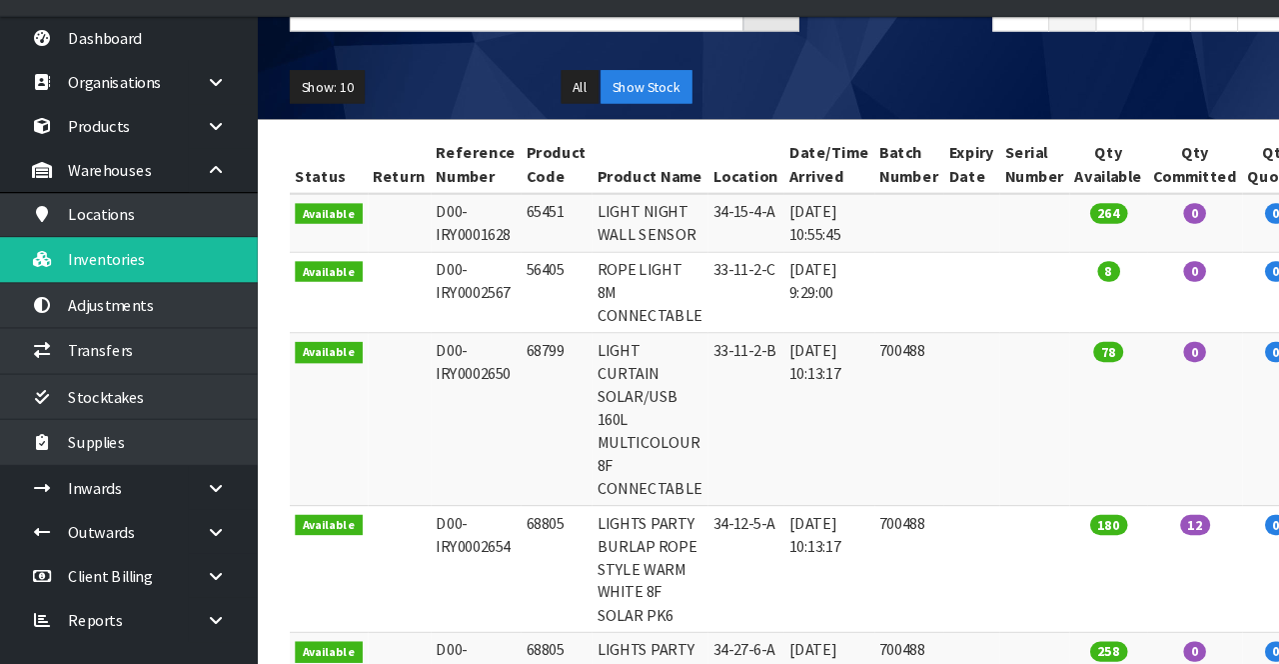
click at [510, 241] on td "65451" at bounding box center [519, 253] width 66 height 54
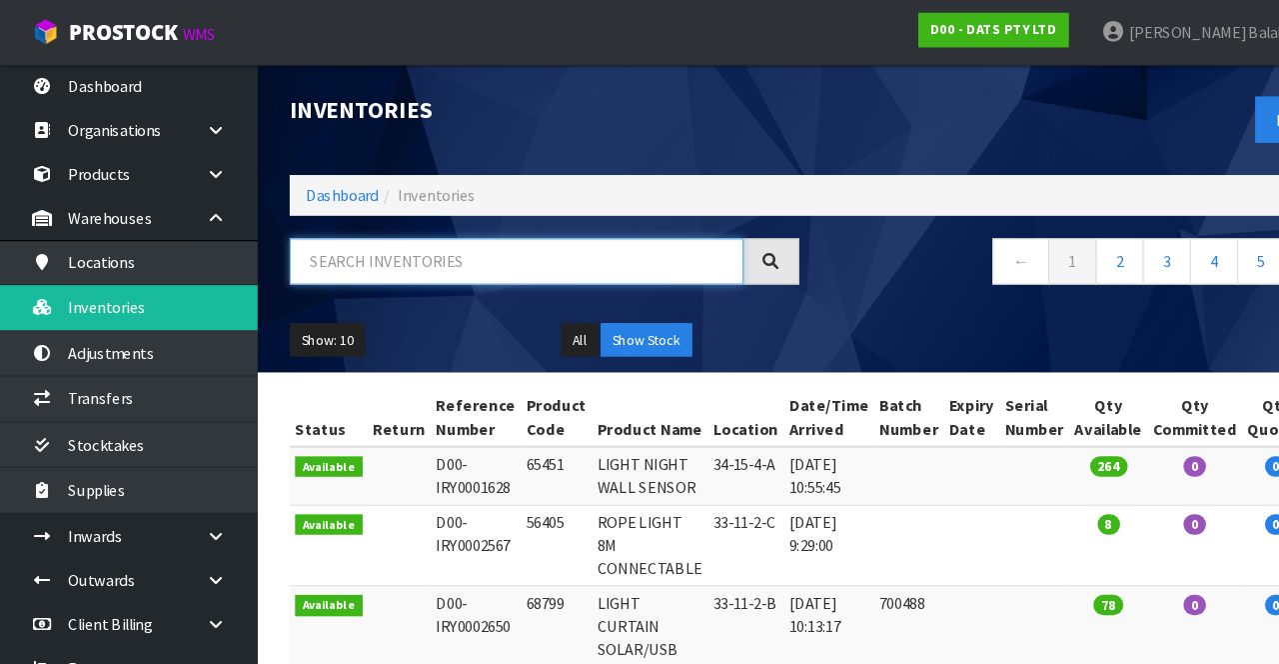
click at [545, 248] on input "text" at bounding box center [481, 243] width 423 height 43
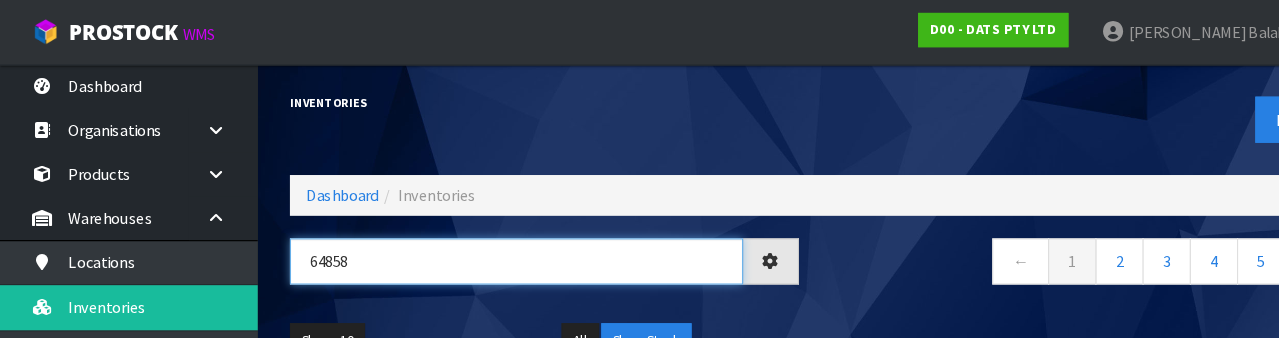
type input "64858"
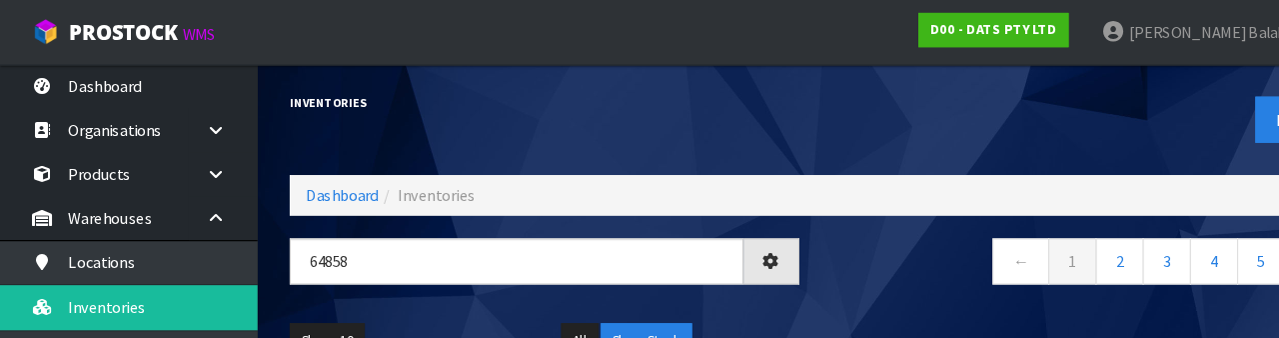
click at [798, 260] on nav "← 1 2 3 4 5 →" at bounding box center [1011, 246] width 475 height 49
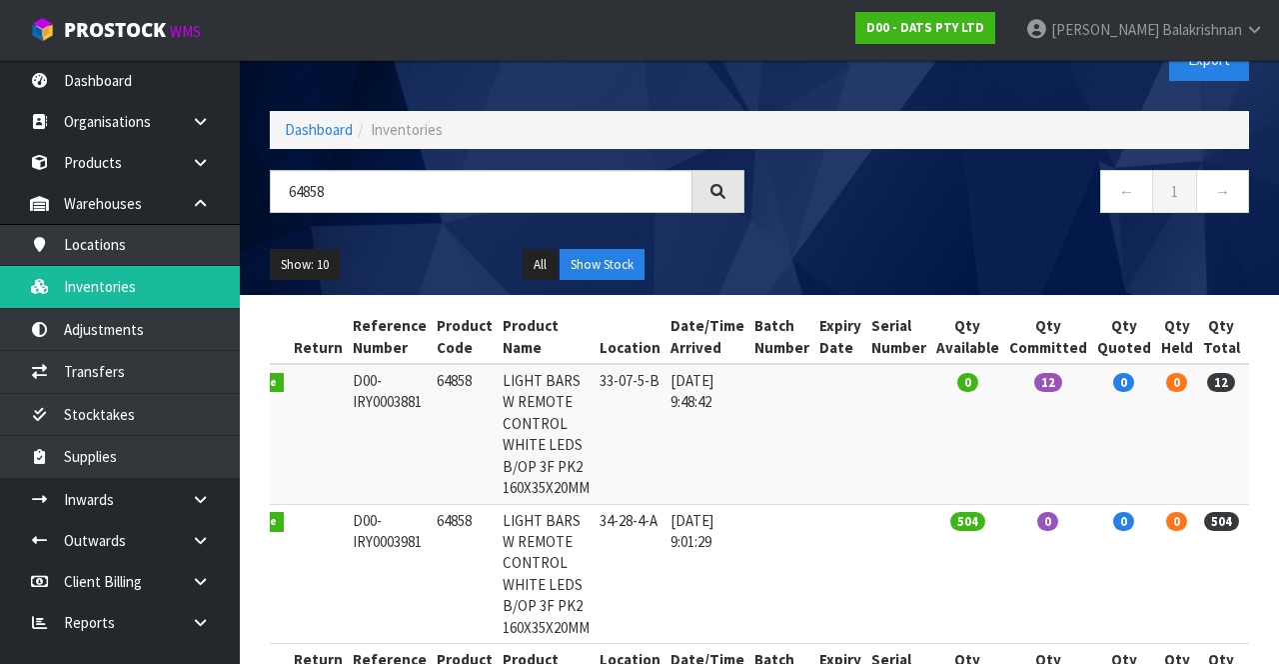
click at [798, 388] on link at bounding box center [1272, 386] width 37 height 32
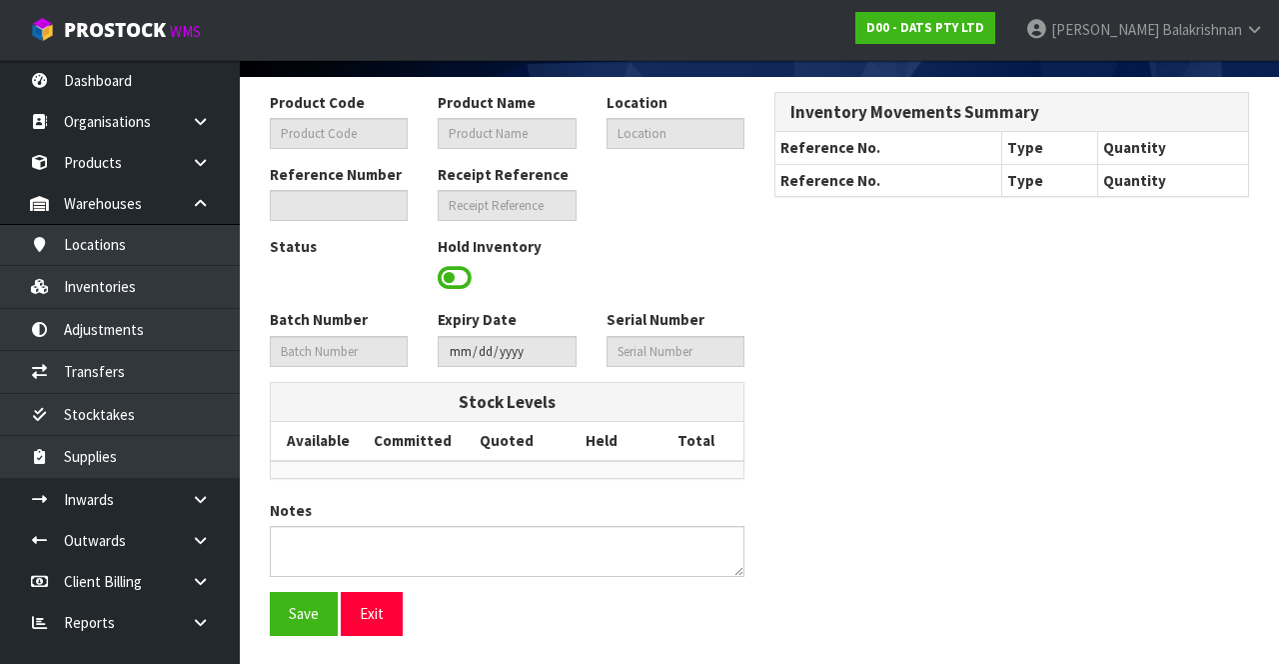
type input "64858"
type input "LIGHT BARS W REMOTE CONTROL WHITE LEDS B/OP 3F PK2 160X35X20MM"
type input "33-07-5-B"
type input "D00-IRY0003881"
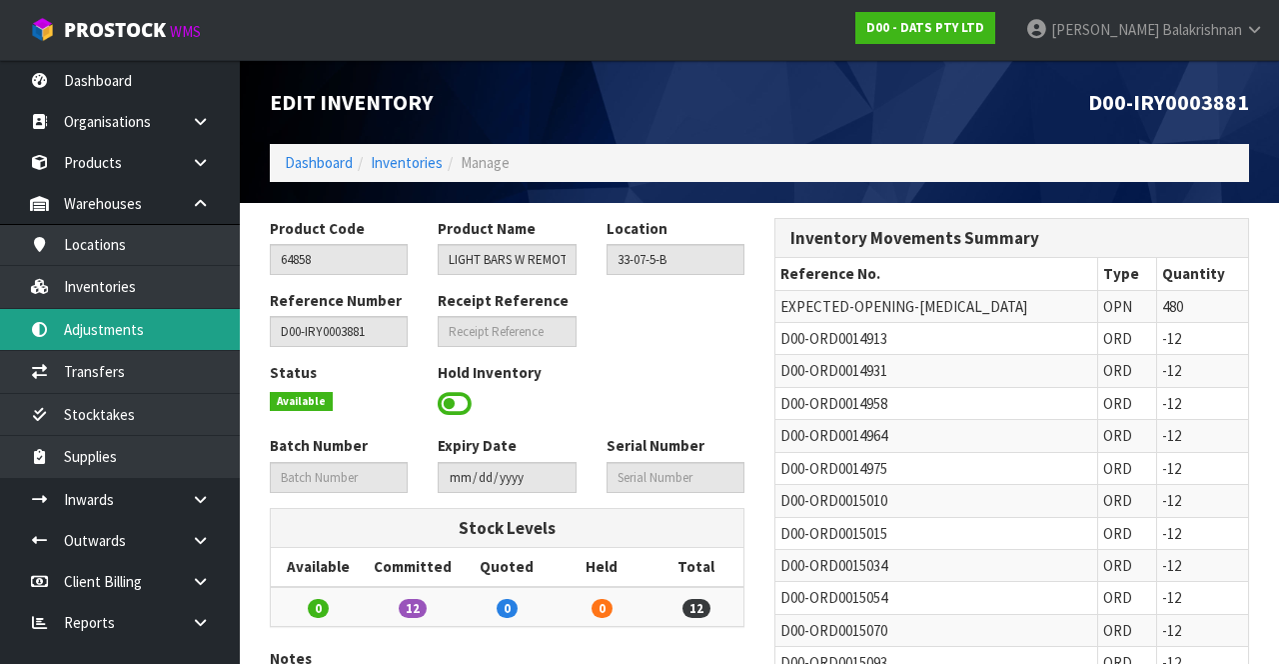
click at [140, 330] on link "Adjustments" at bounding box center [120, 329] width 240 height 41
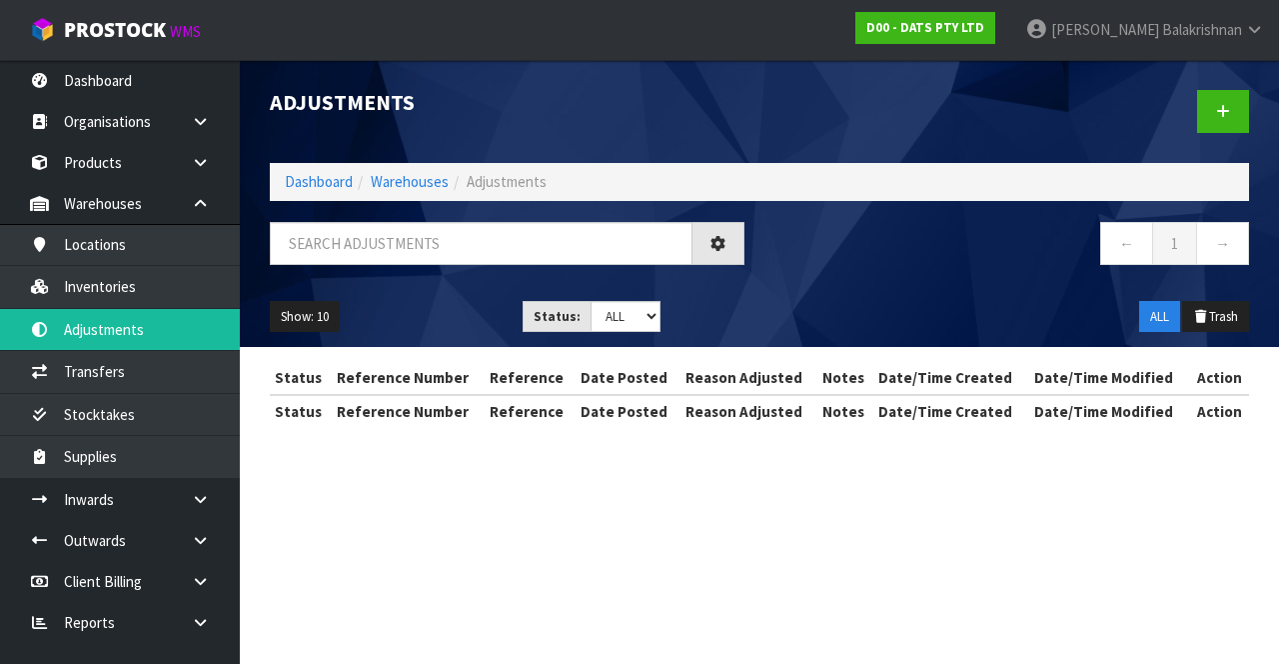
click at [143, 291] on div "Adjustments Dashboard Warehouses Adjustments ← 1 → Show: 10 5 10 25 50 Status: …" at bounding box center [639, 231] width 1279 height 463
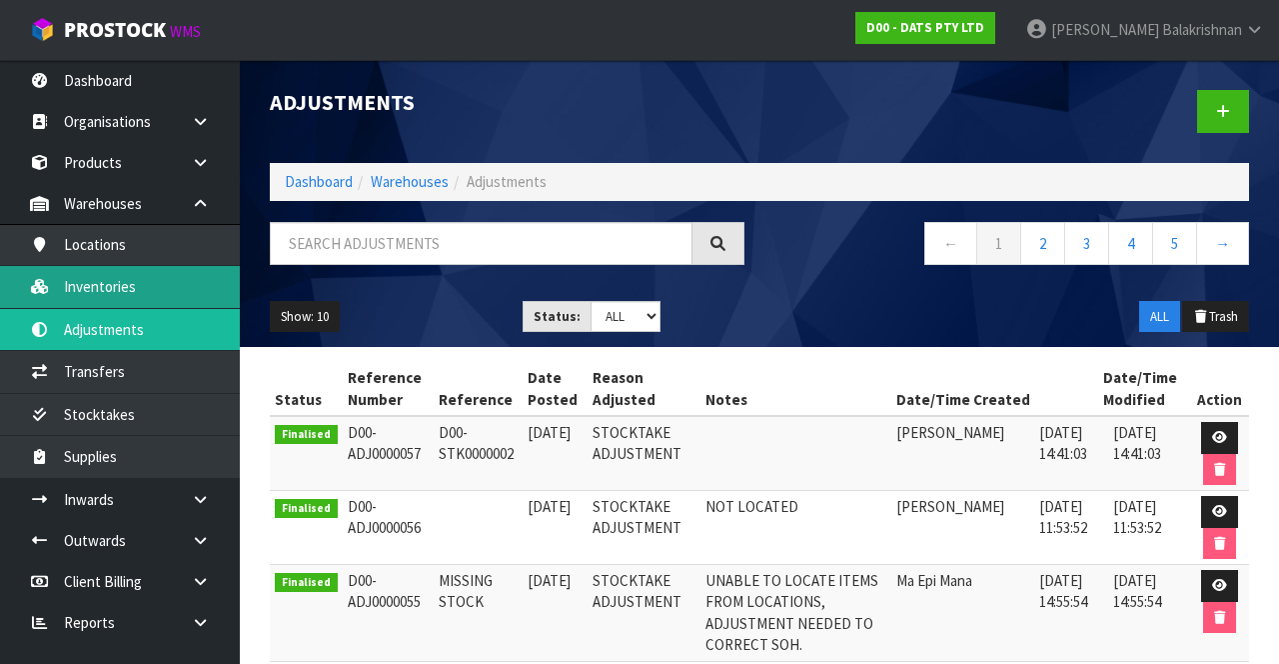
click at [142, 287] on link "Inventories" at bounding box center [120, 286] width 240 height 41
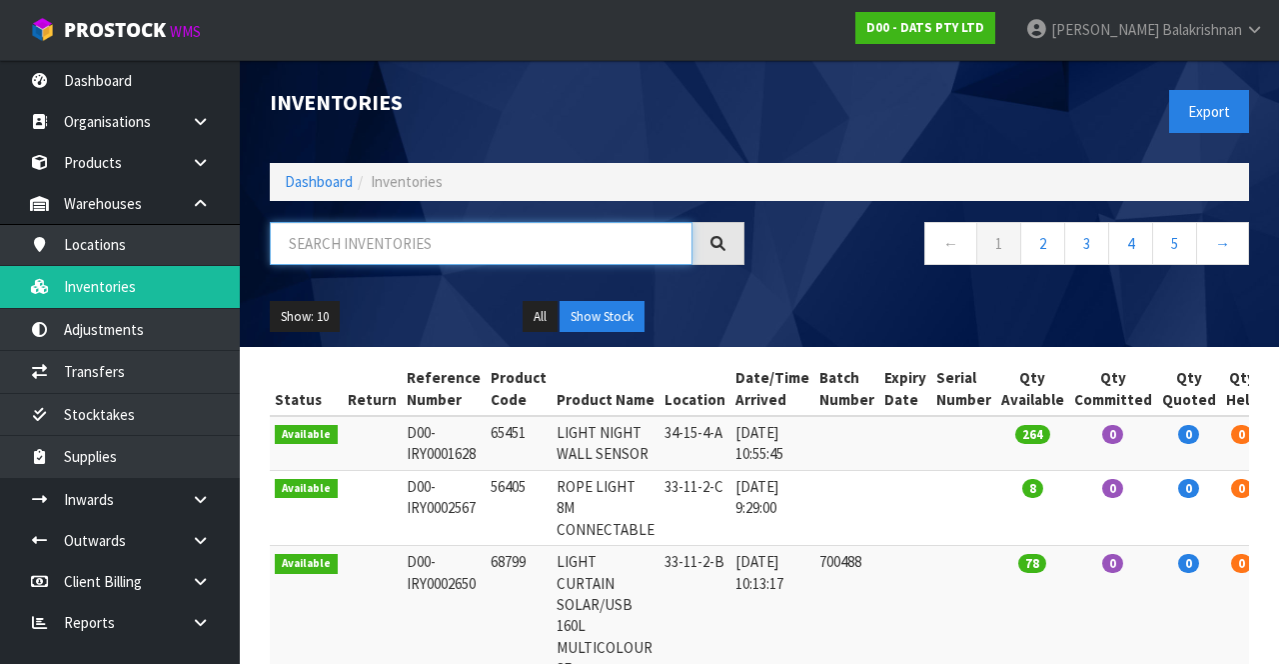
paste input "64858"
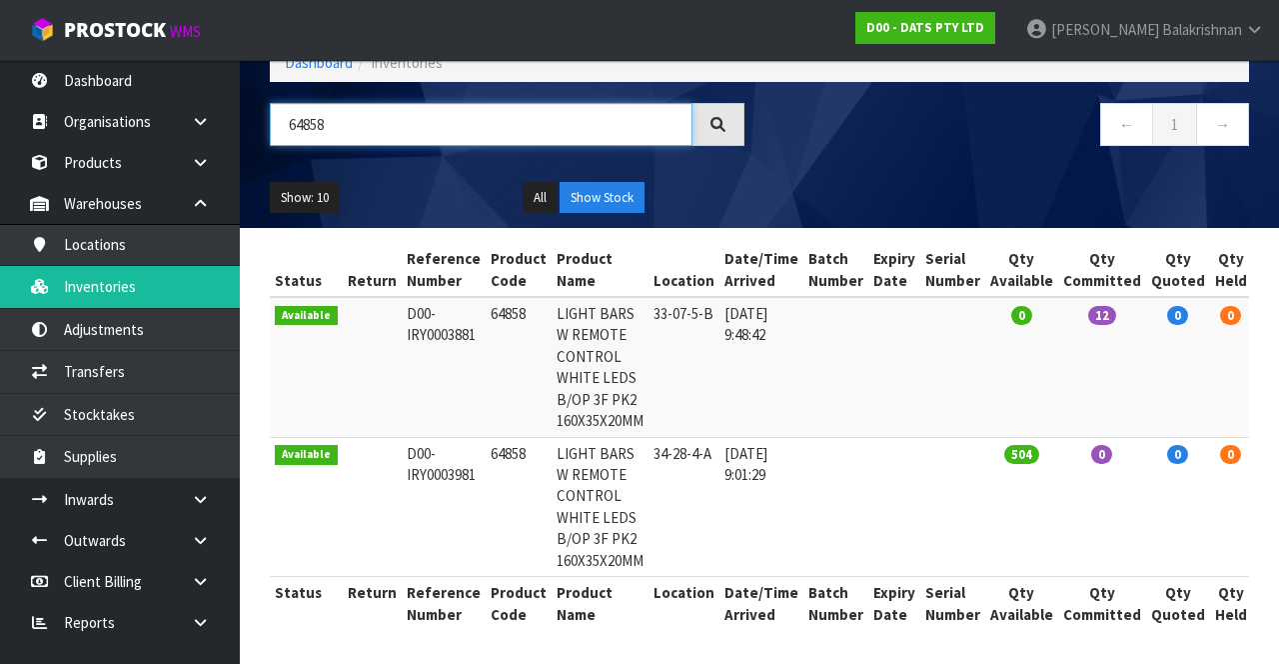
scroll to position [0, 69]
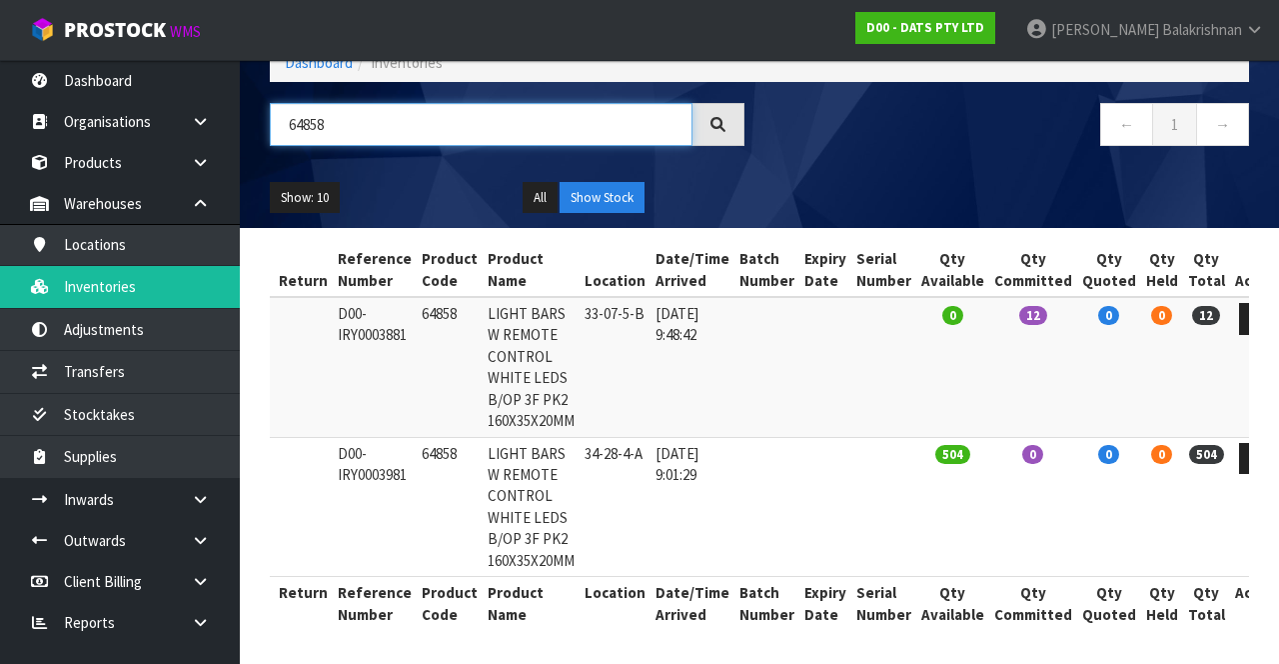
type input "64858"
click at [798, 320] on icon at bounding box center [1257, 318] width 15 height 13
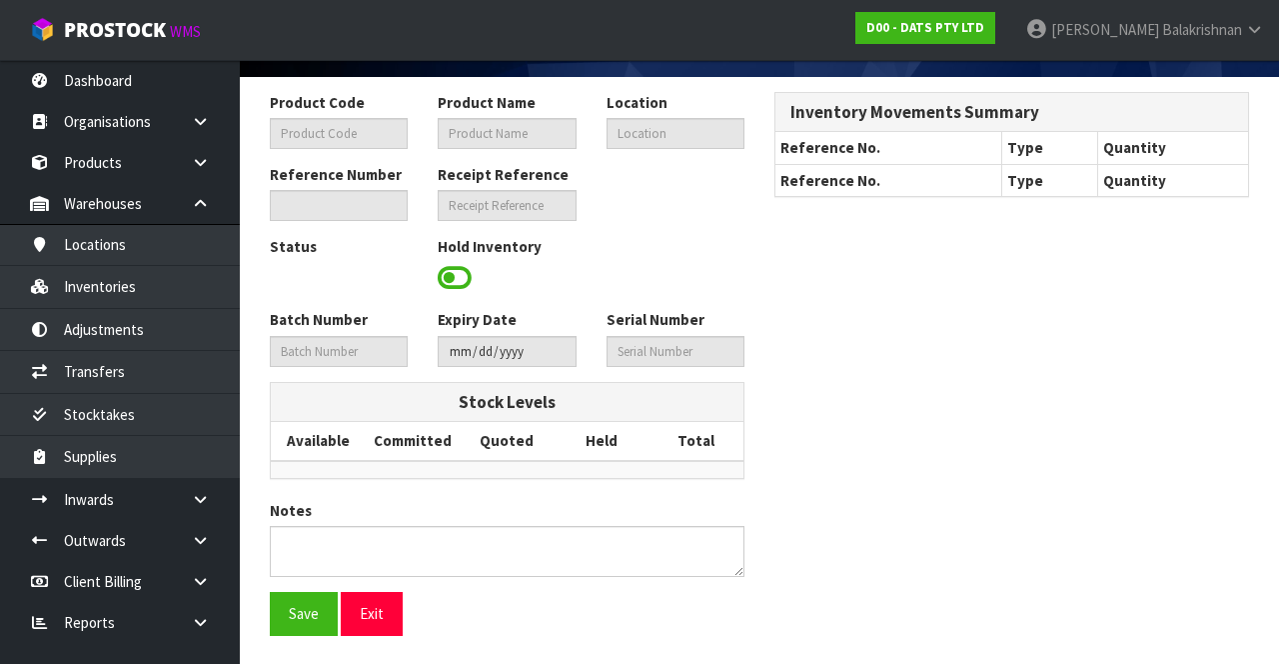
type input "64858"
type input "LIGHT BARS W REMOTE CONTROL WHITE LEDS B/OP 3F PK2 160X35X20MM"
type input "33-07-5-B"
type input "D00-IRY0003881"
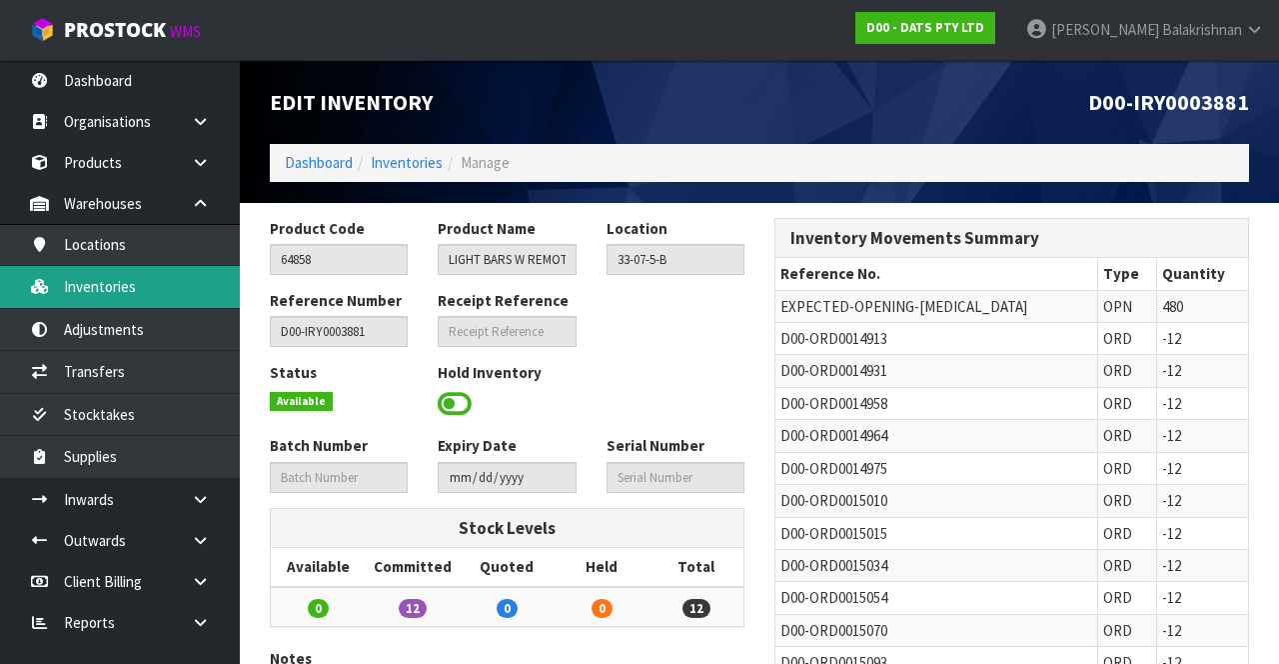
click at [158, 280] on link "Inventories" at bounding box center [120, 286] width 240 height 41
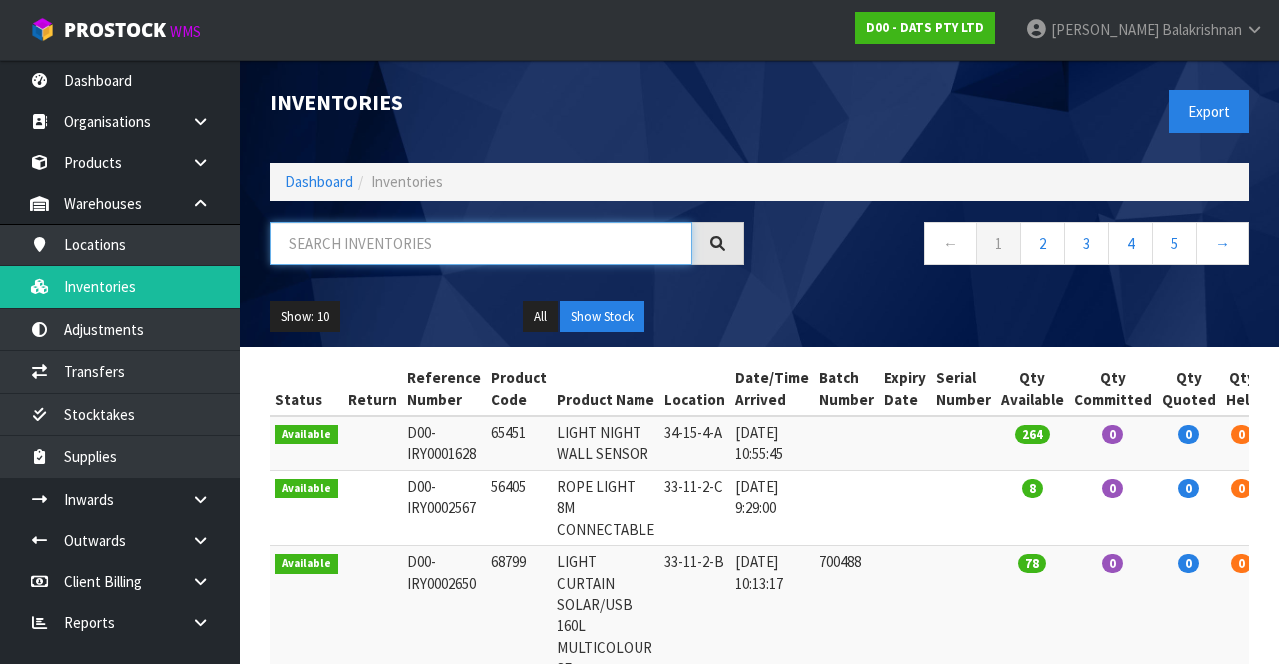
click at [463, 244] on input "text" at bounding box center [481, 243] width 423 height 43
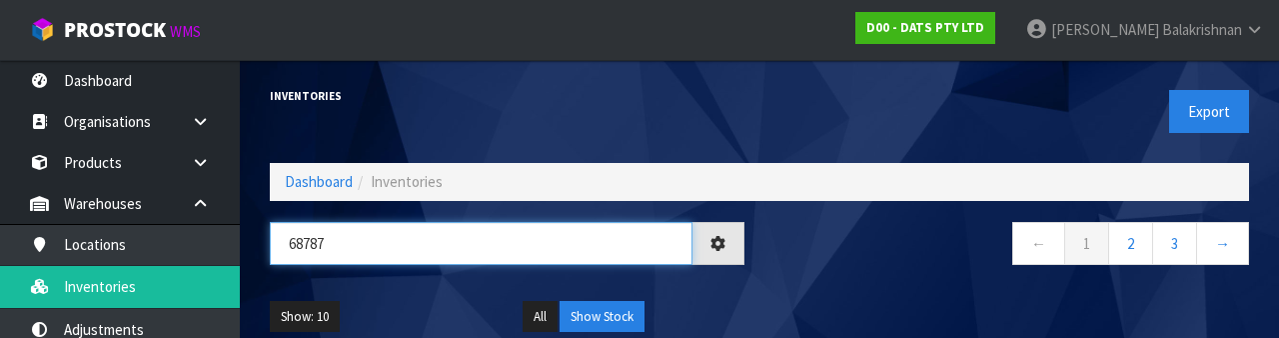
type input "68787"
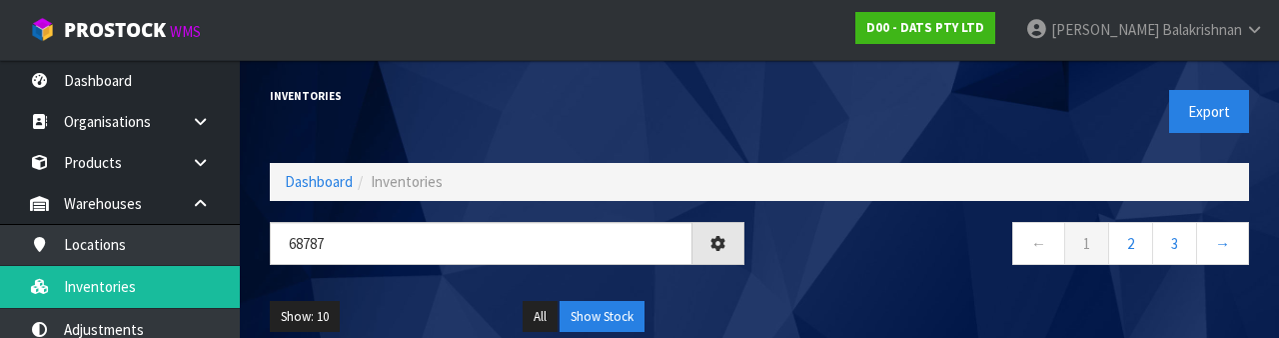
click at [798, 290] on div "Show: 10 5 10 25 50 All Show Stock" at bounding box center [759, 317] width 1009 height 62
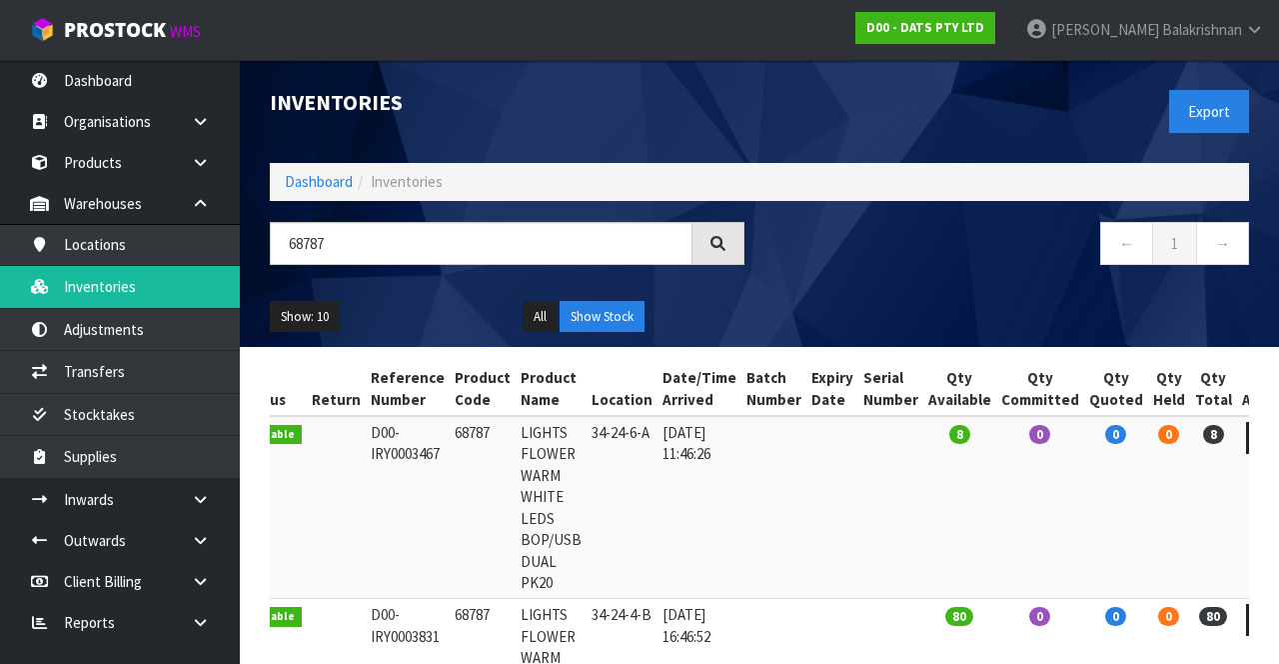
click at [798, 538] on td "0" at bounding box center [1169, 507] width 42 height 183
